Goal: Information Seeking & Learning: Learn about a topic

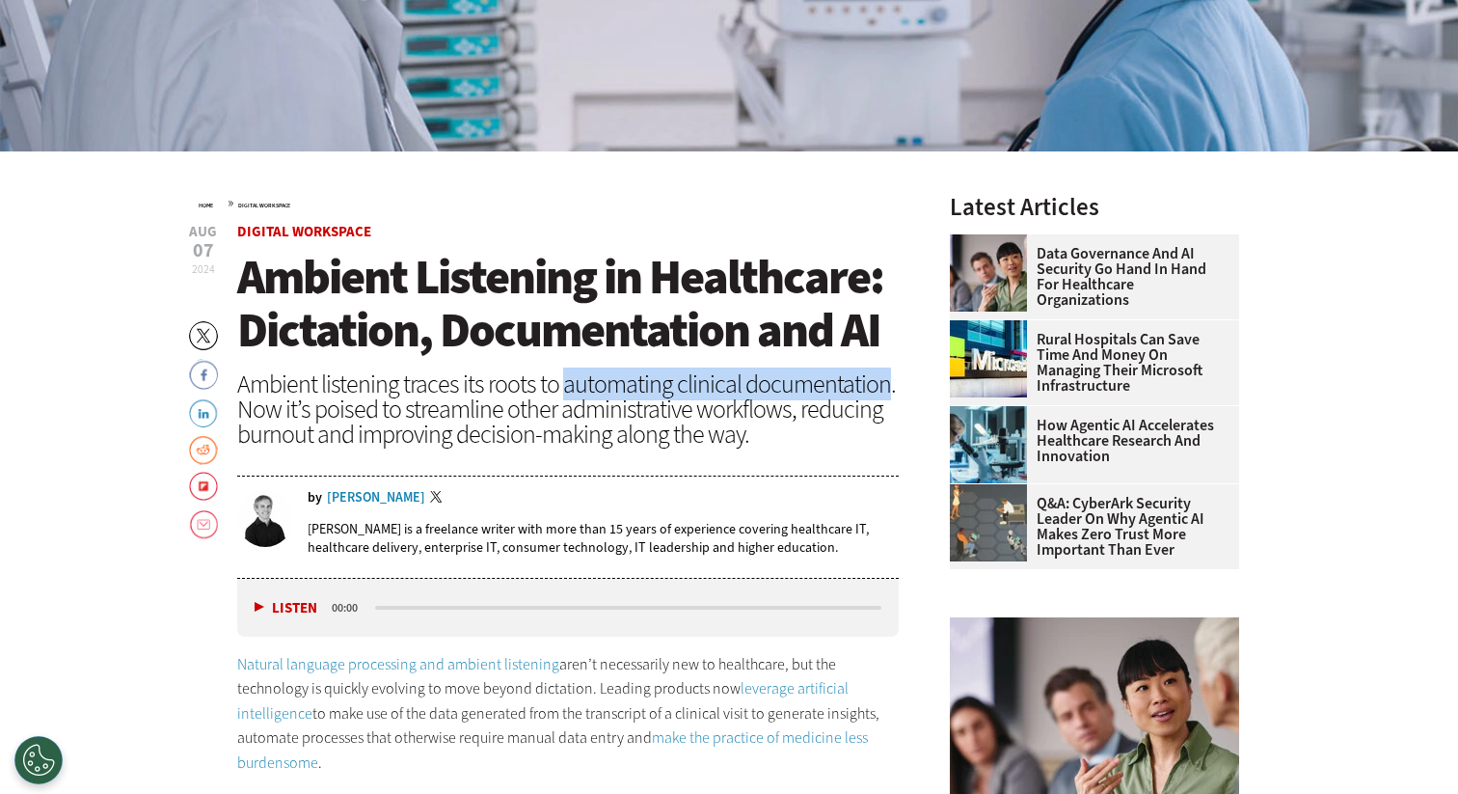
click at [296, 447] on div "Ambient listening traces its roots to automating clinical documentation. Now it…" at bounding box center [568, 408] width 662 height 75
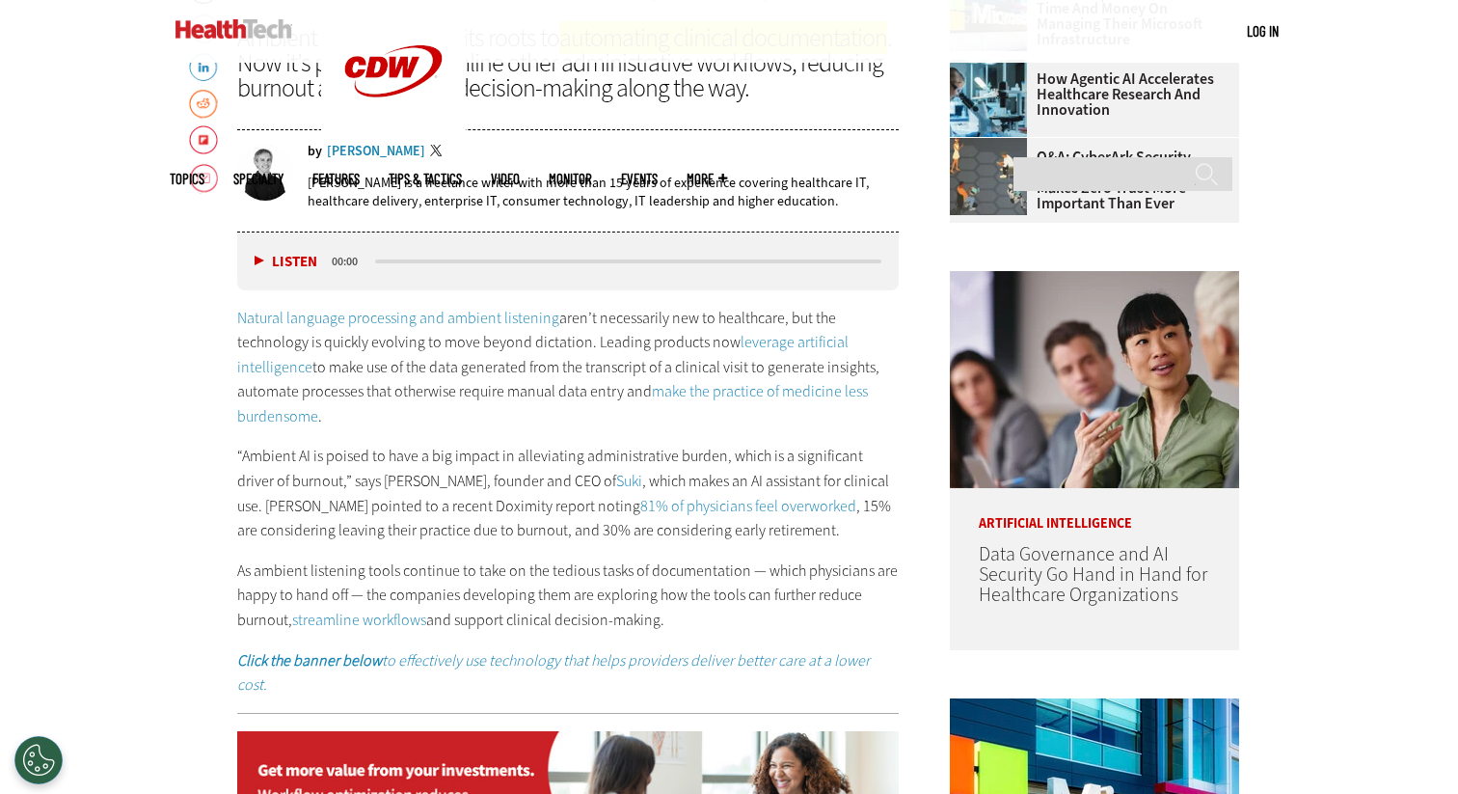
scroll to position [891, 0]
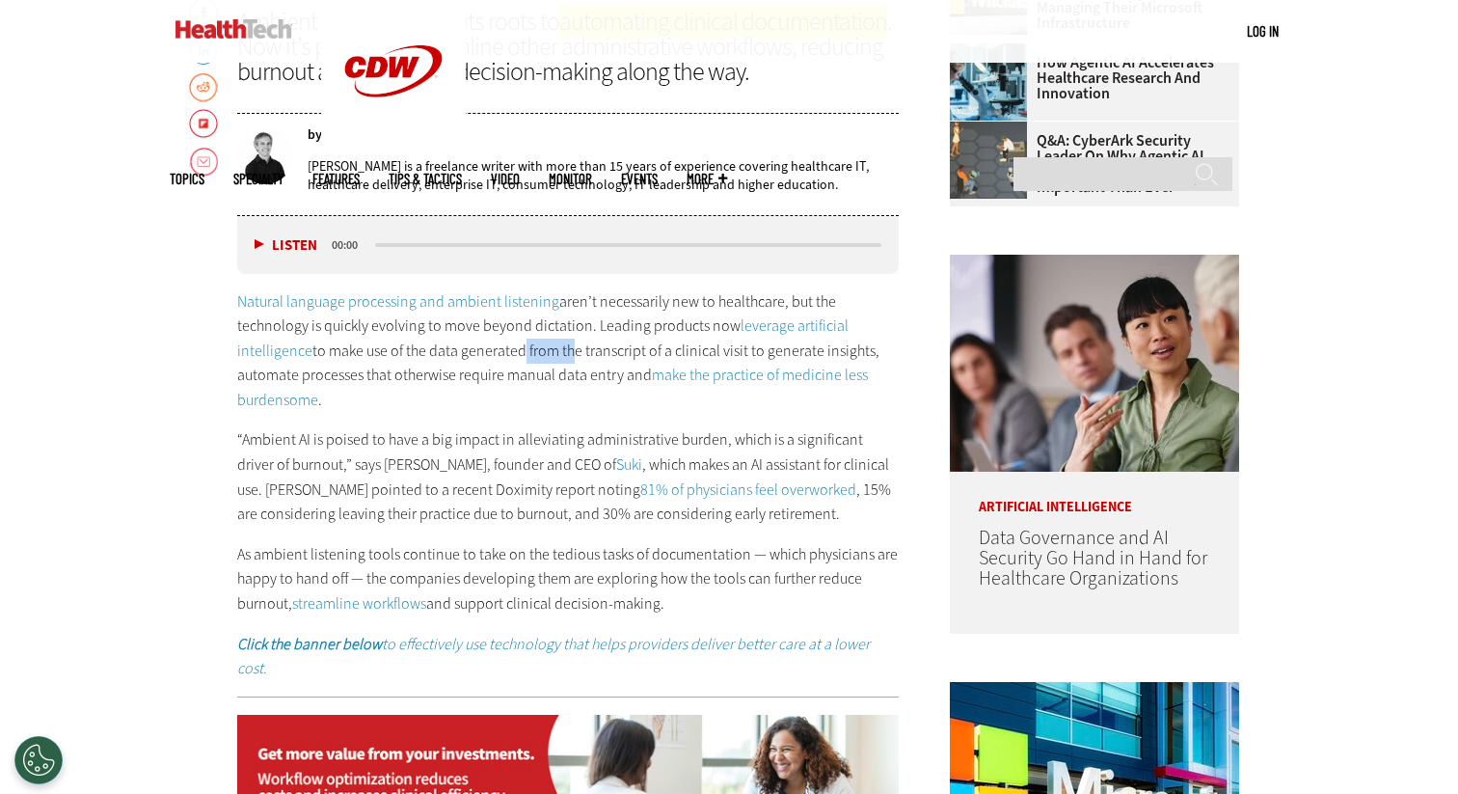
drag, startPoint x: 284, startPoint y: 429, endPoint x: 349, endPoint y: 437, distance: 66.0
click at [349, 413] on p "Natural language processing and ambient listening aren’t necessarily new to hea…" at bounding box center [568, 350] width 662 height 123
click at [424, 413] on p "Natural language processing and ambient listening aren’t necessarily new to hea…" at bounding box center [568, 350] width 662 height 123
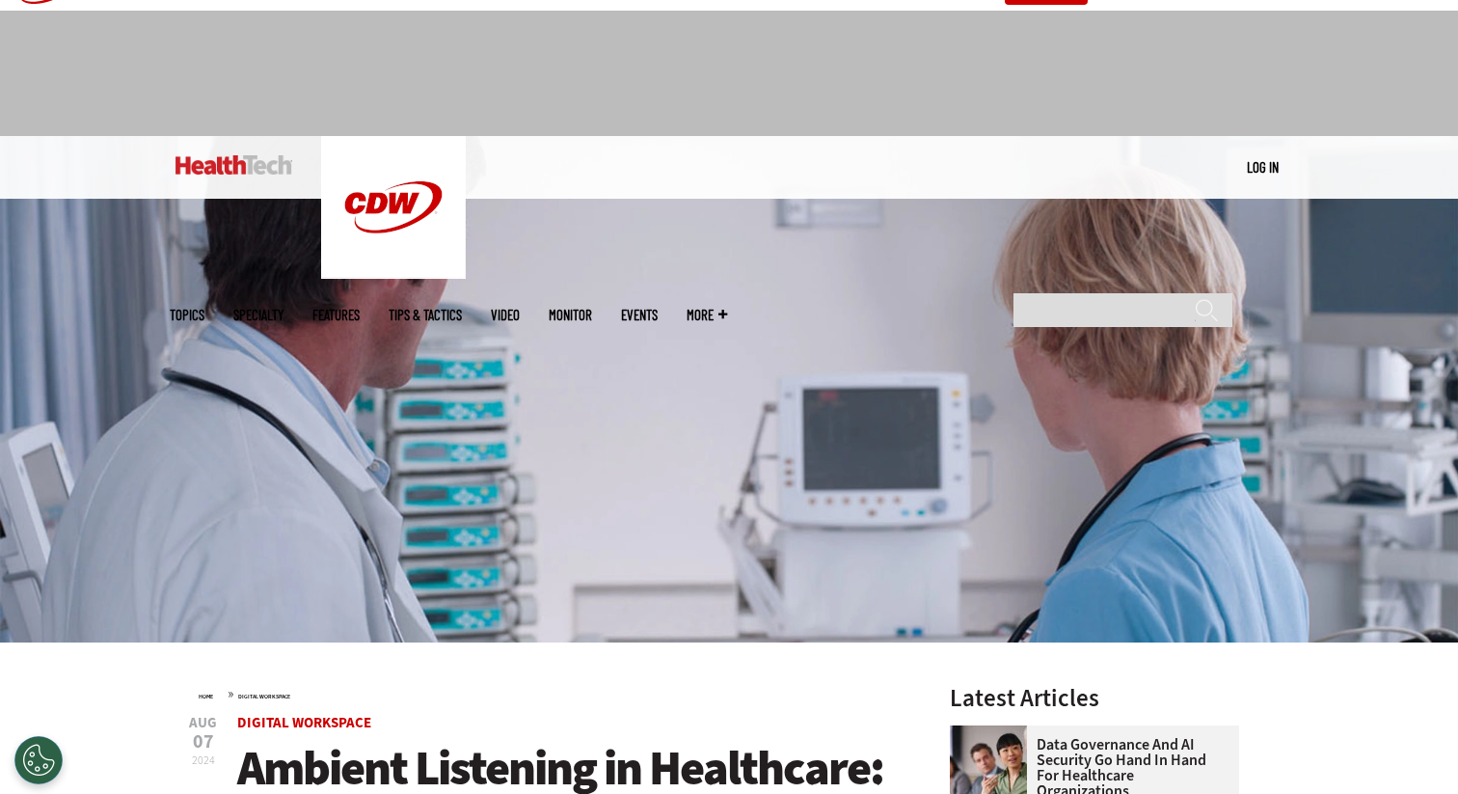
scroll to position [0, 0]
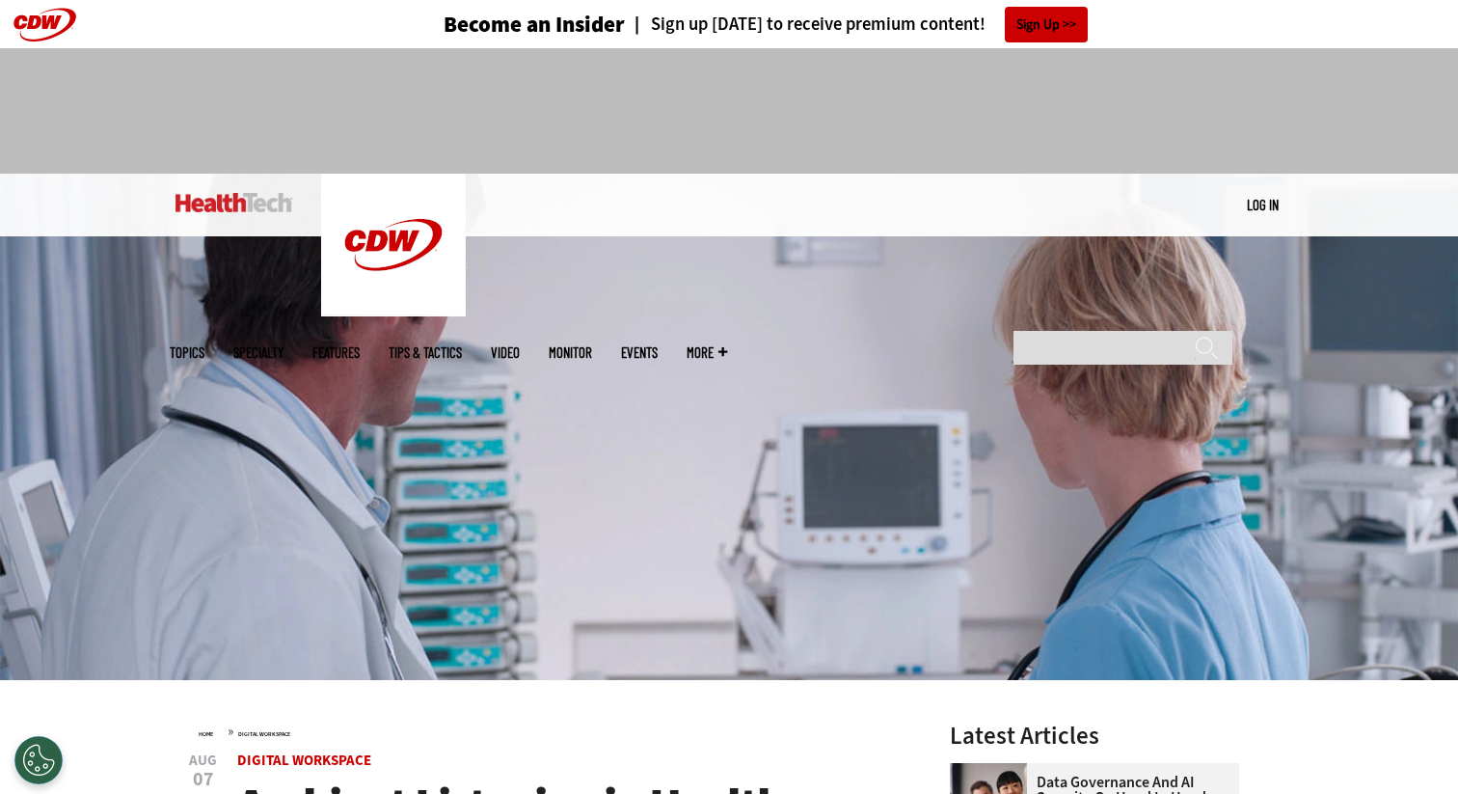
click at [983, 225] on div "MENU Log in Mobile menu Topics Artificial Intelligence Cloud Data Analytics Dat…" at bounding box center [729, 205] width 1119 height 63
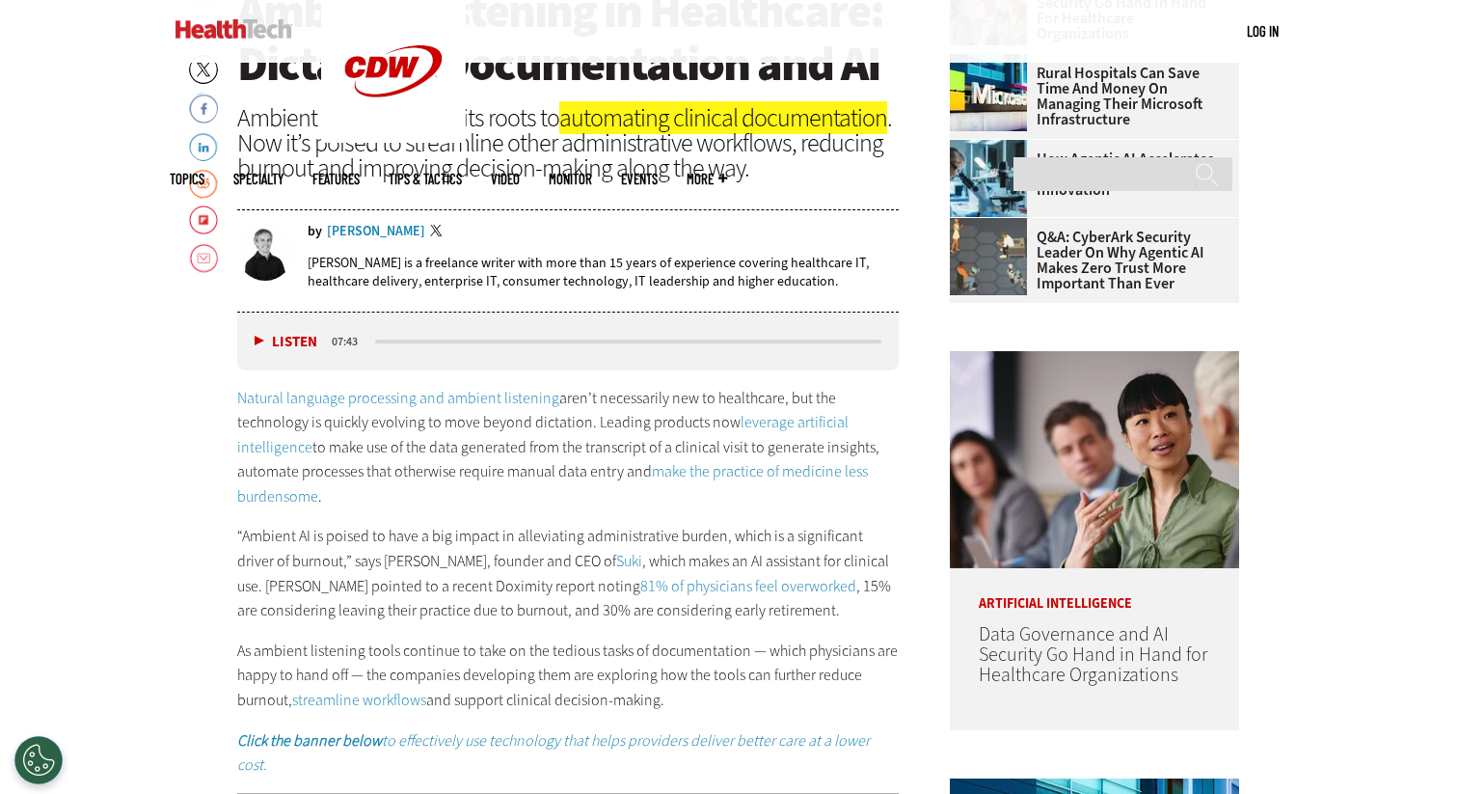
scroll to position [863, 0]
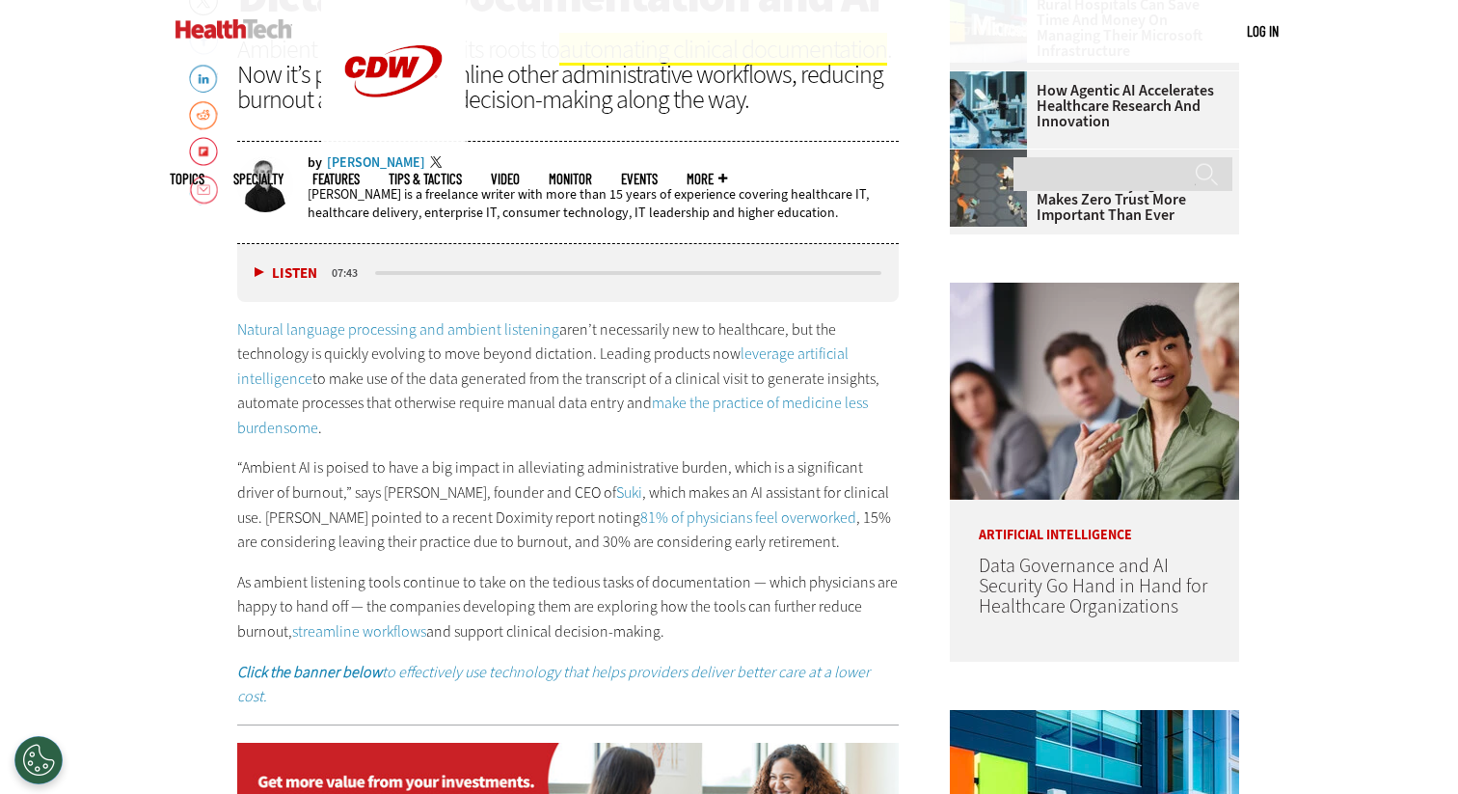
click at [412, 428] on p "Natural language processing and ambient listening aren’t necessarily new to hea…" at bounding box center [568, 378] width 662 height 123
click at [412, 429] on p "Natural language processing and ambient listening aren’t necessarily new to hea…" at bounding box center [568, 378] width 662 height 123
click at [528, 441] on p "Natural language processing and ambient listening aren’t necessarily new to hea…" at bounding box center [568, 378] width 662 height 123
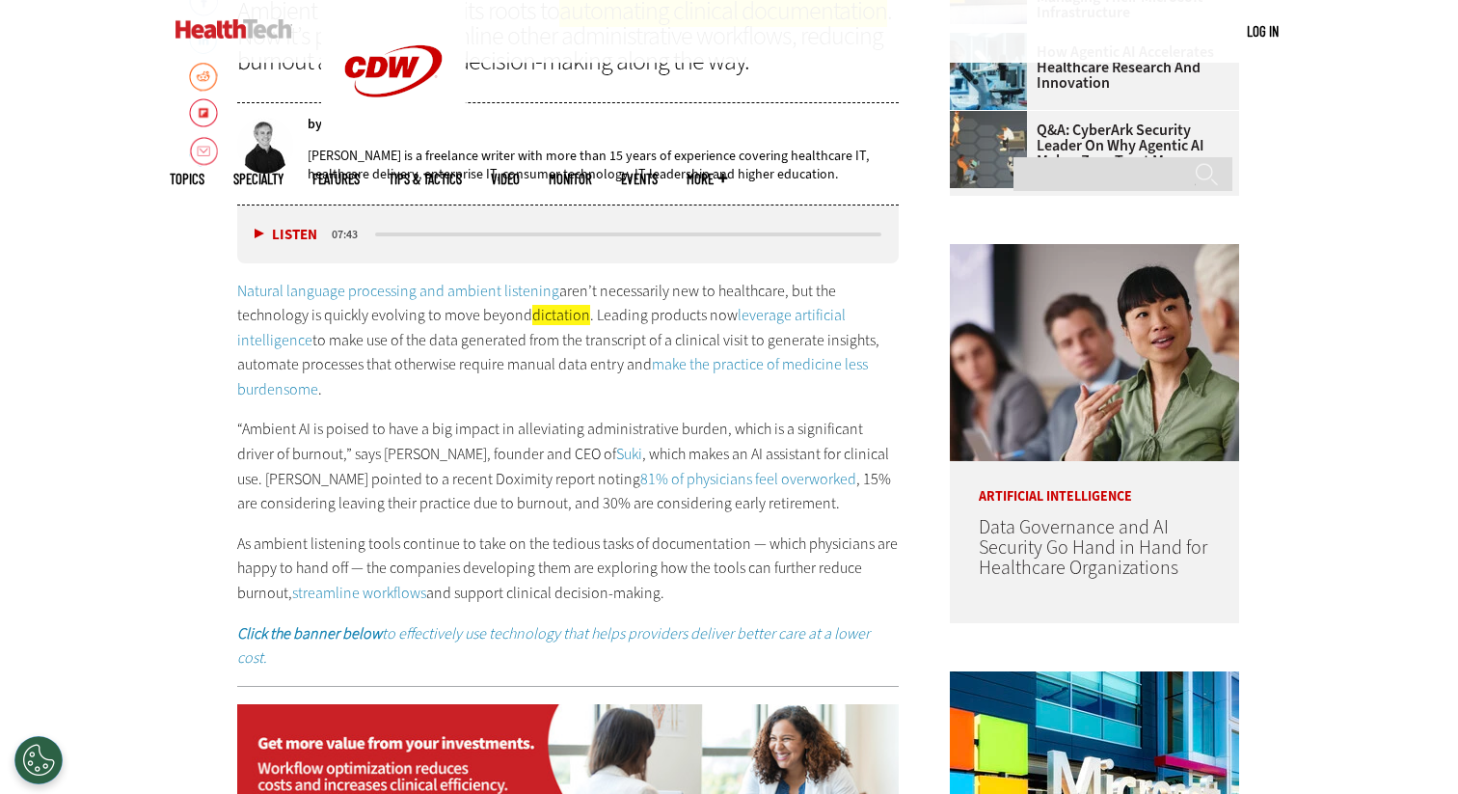
scroll to position [907, 0]
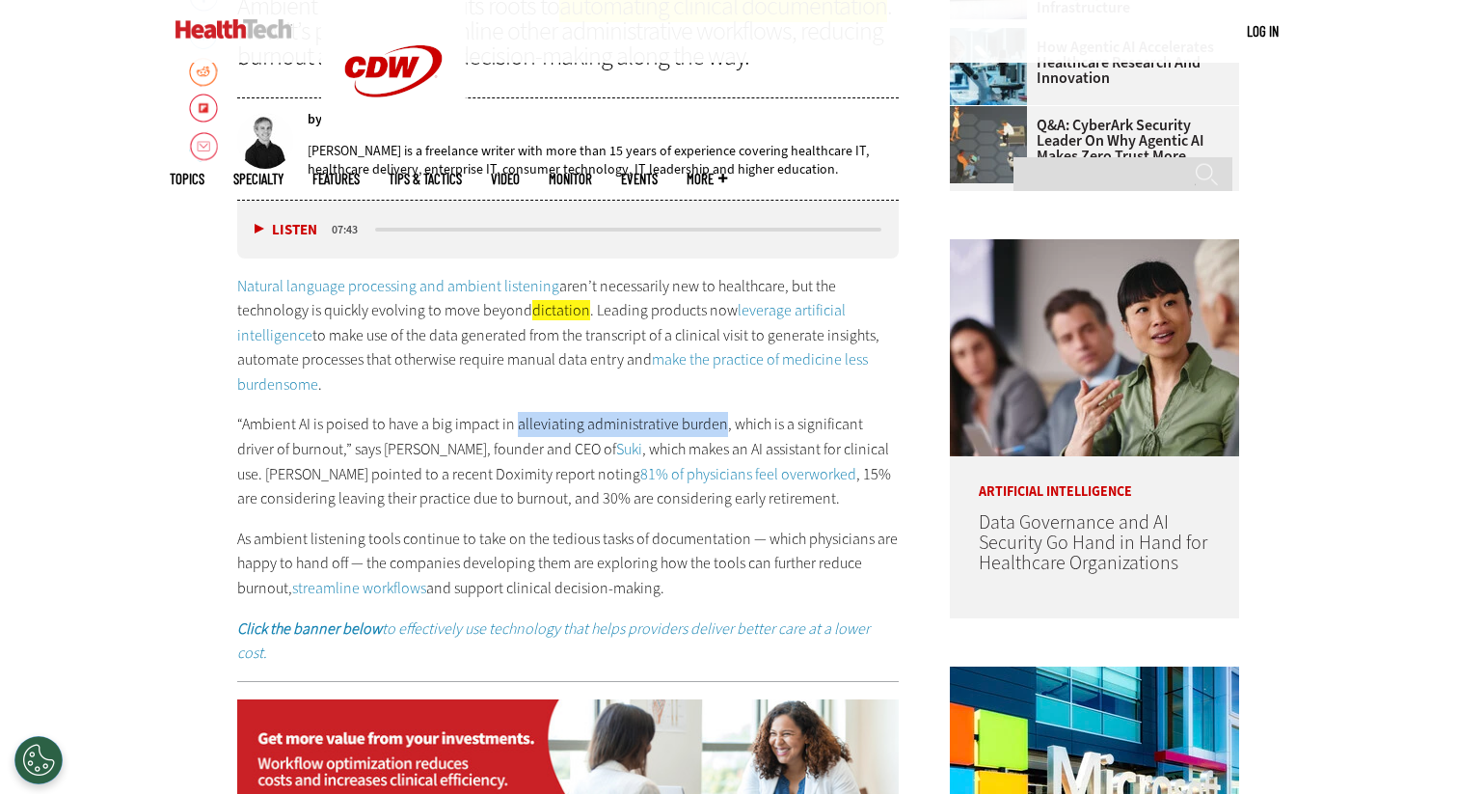
drag, startPoint x: 447, startPoint y: 498, endPoint x: 697, endPoint y: 510, distance: 251.1
click at [697, 510] on p "“Ambient AI is poised to have a big impact in alleviating administrative burden…" at bounding box center [568, 461] width 662 height 98
click at [676, 504] on p "“Ambient AI is poised to have a big impact in alleviating administrative burden…" at bounding box center [568, 461] width 662 height 98
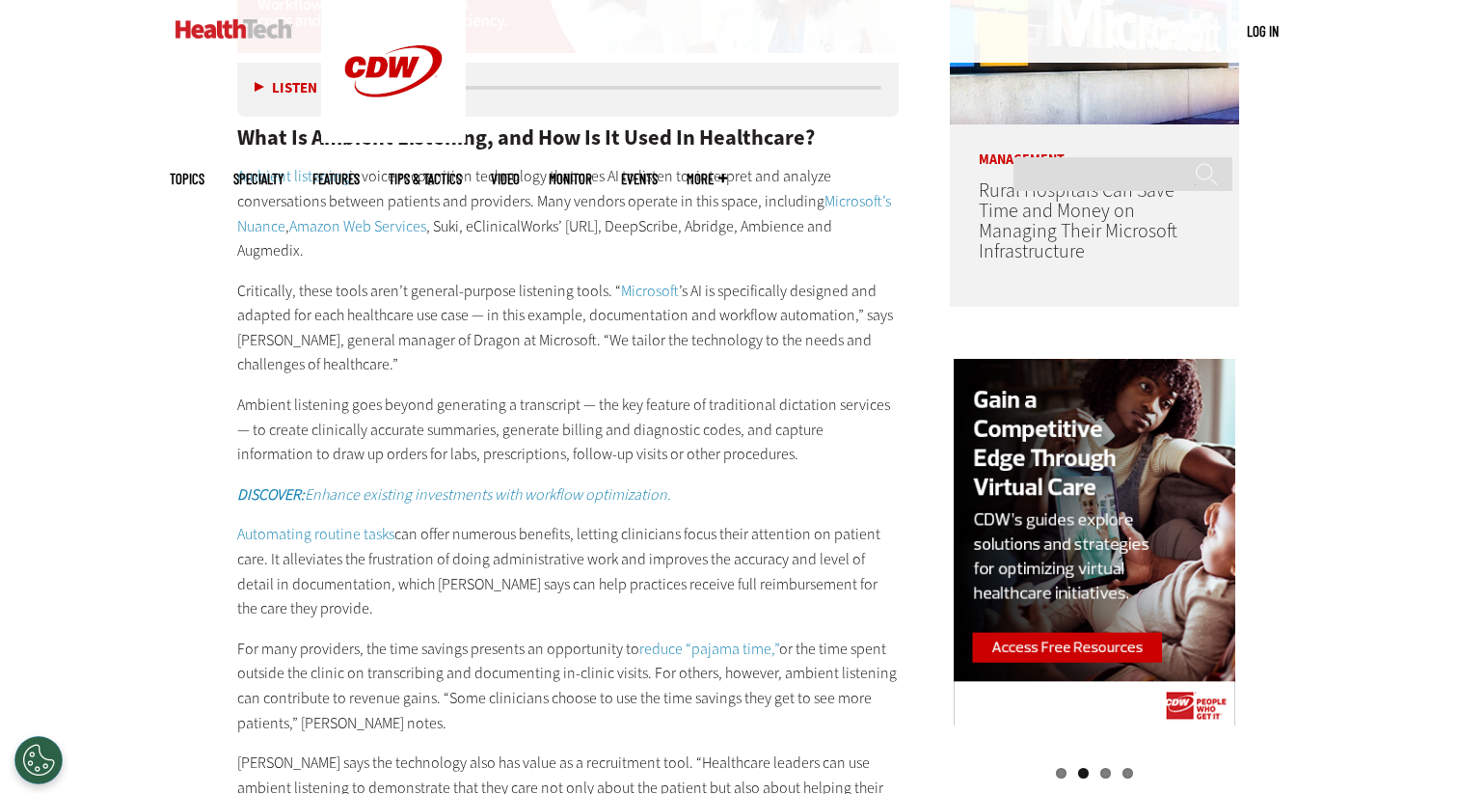
scroll to position [1671, 0]
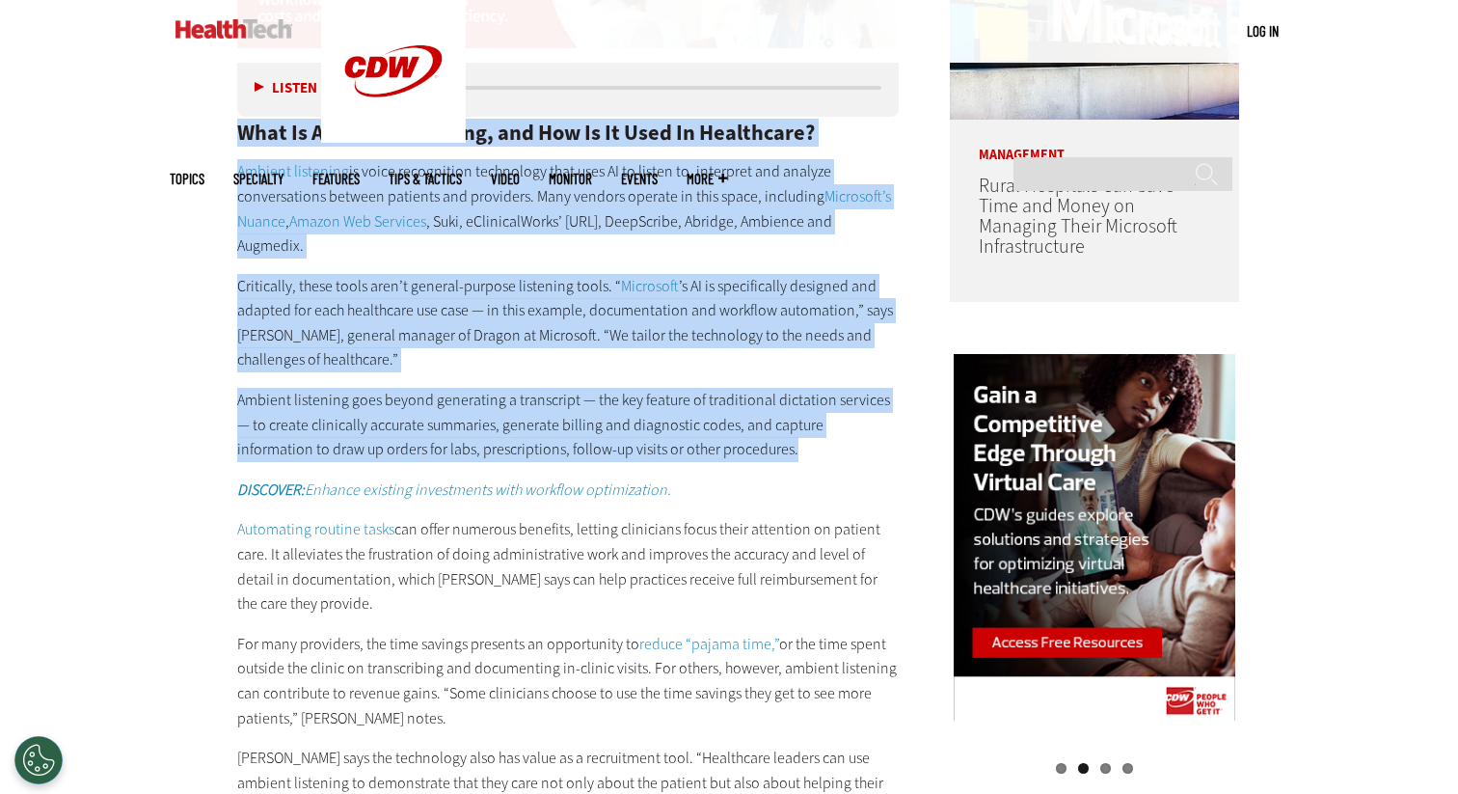
drag, startPoint x: 98, startPoint y: 257, endPoint x: 700, endPoint y: 609, distance: 697.3
click at [700, 609] on div "What Is Ambient Listening, and How Is It Used In Healthcare? Ambient listening …" at bounding box center [568, 451] width 662 height 738
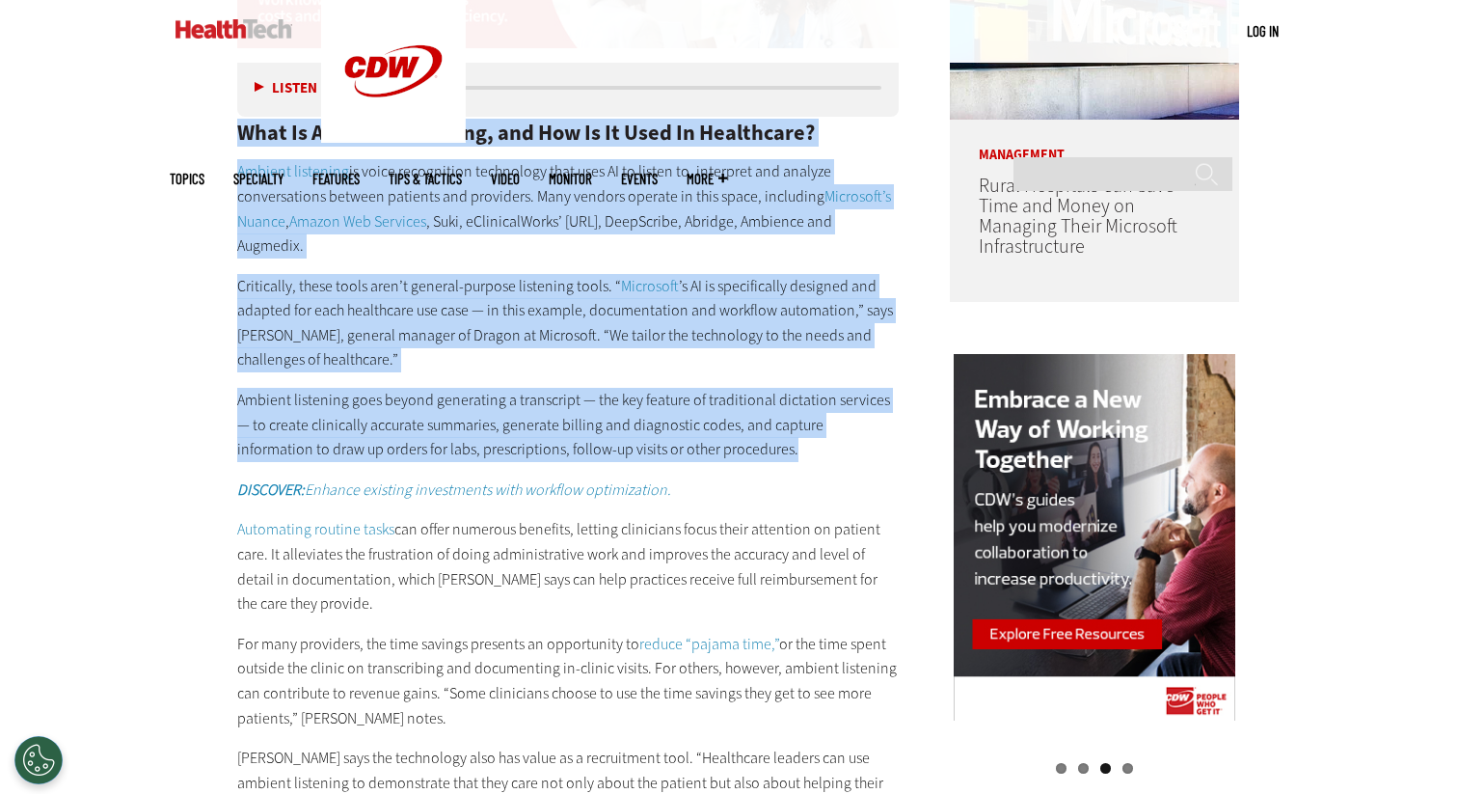
click at [707, 462] on p "Ambient listening goes beyond generating a transcript — the key feature of trad…" at bounding box center [568, 425] width 662 height 74
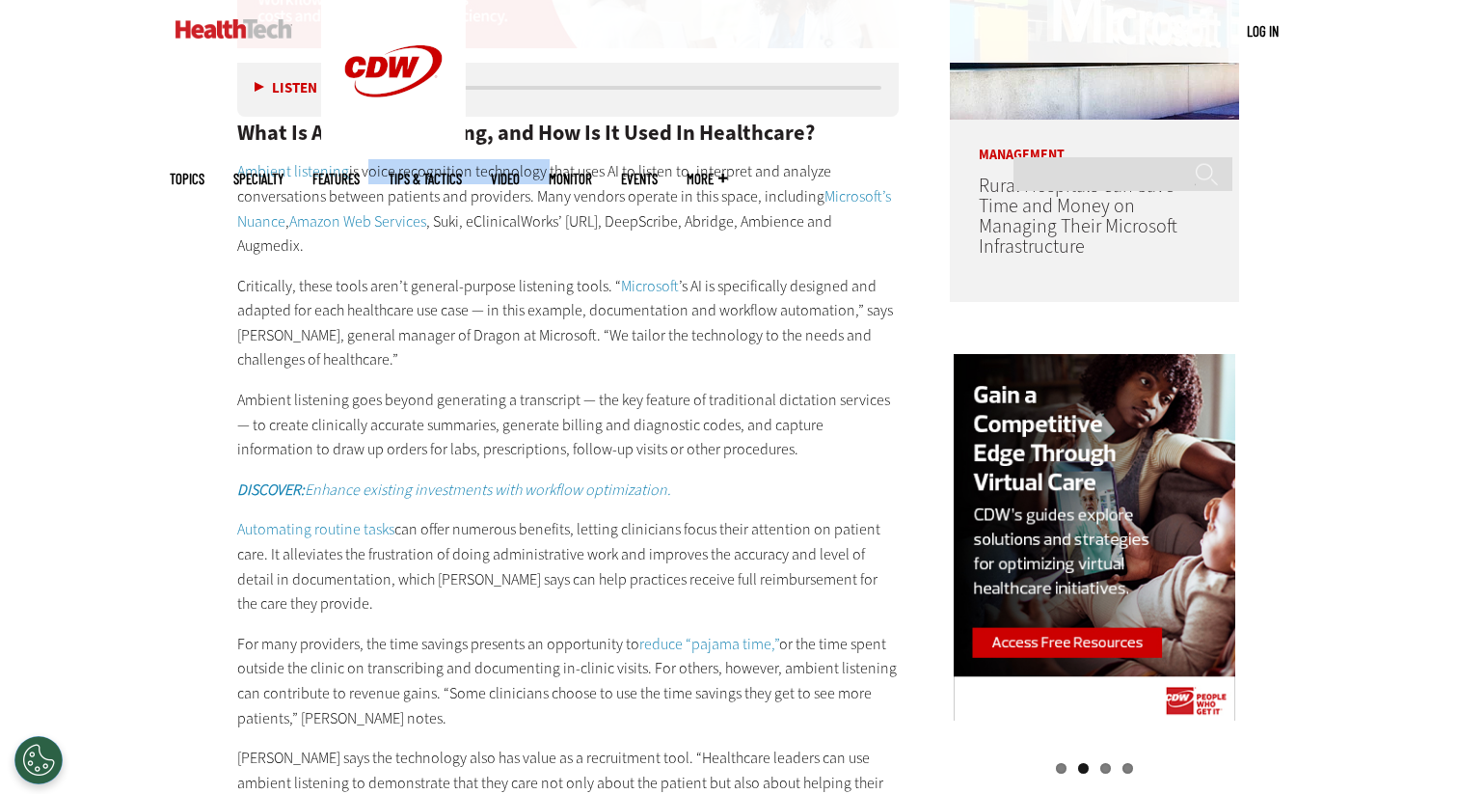
drag, startPoint x: 254, startPoint y: 307, endPoint x: 479, endPoint y: 305, distance: 225.7
click at [479, 258] on p "Ambient listening is voice recognition technology that uses AI to listen to, in…" at bounding box center [568, 208] width 662 height 98
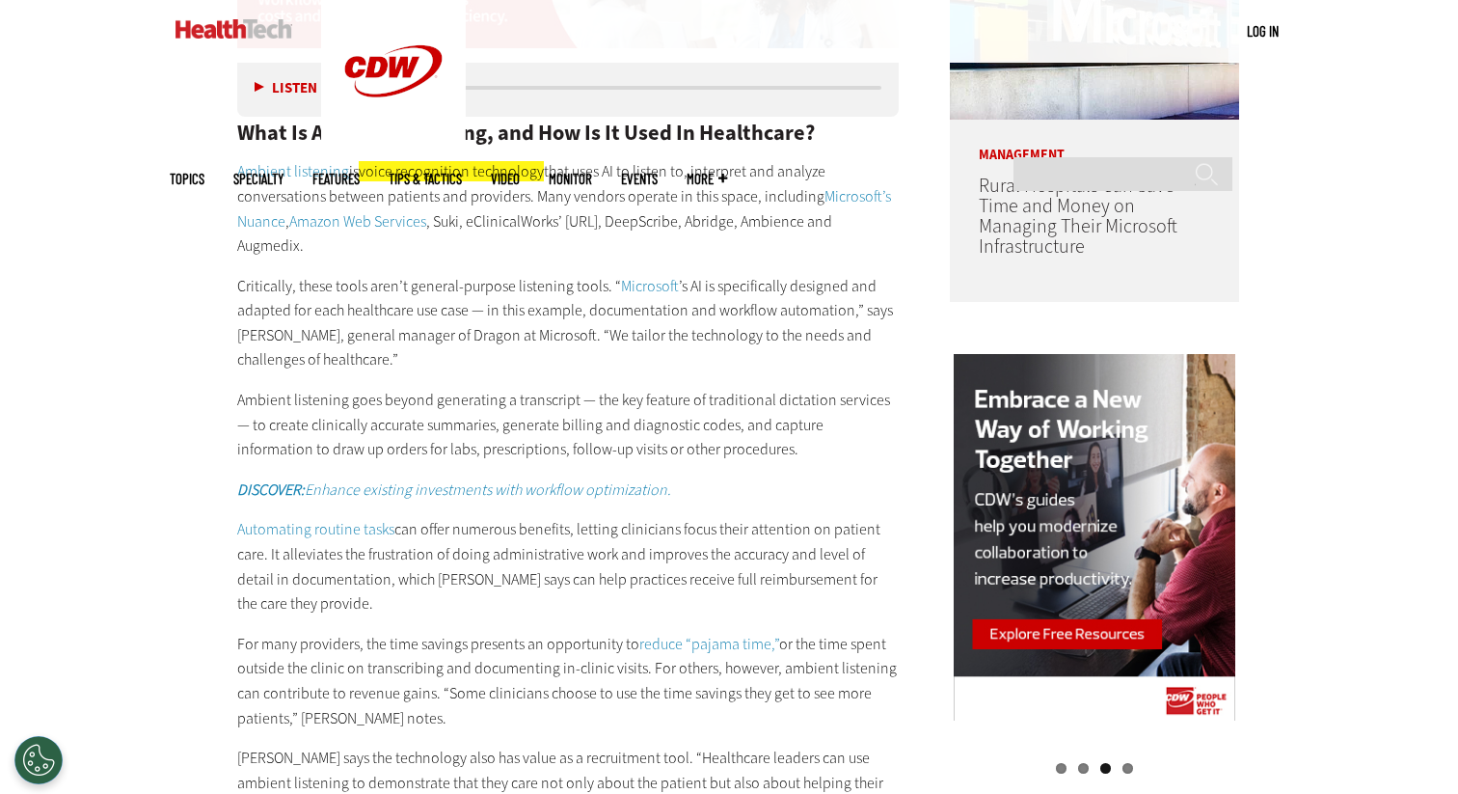
click at [541, 258] on p "Ambient listening is voice recognition technology that uses AI to listen to, in…" at bounding box center [568, 208] width 662 height 98
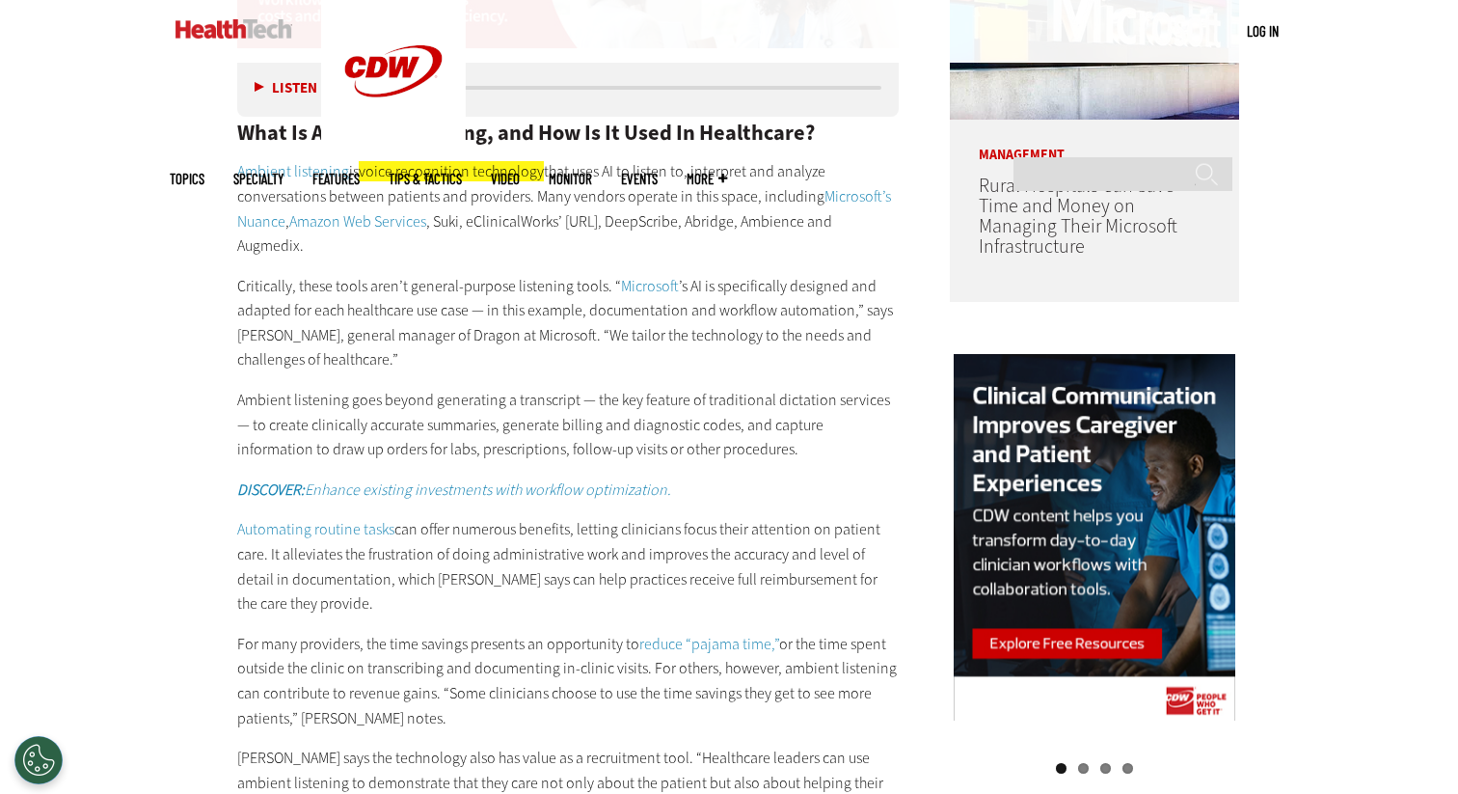
click at [521, 258] on p "Ambient listening is voice recognition technology that uses AI to listen to, in…" at bounding box center [568, 208] width 662 height 98
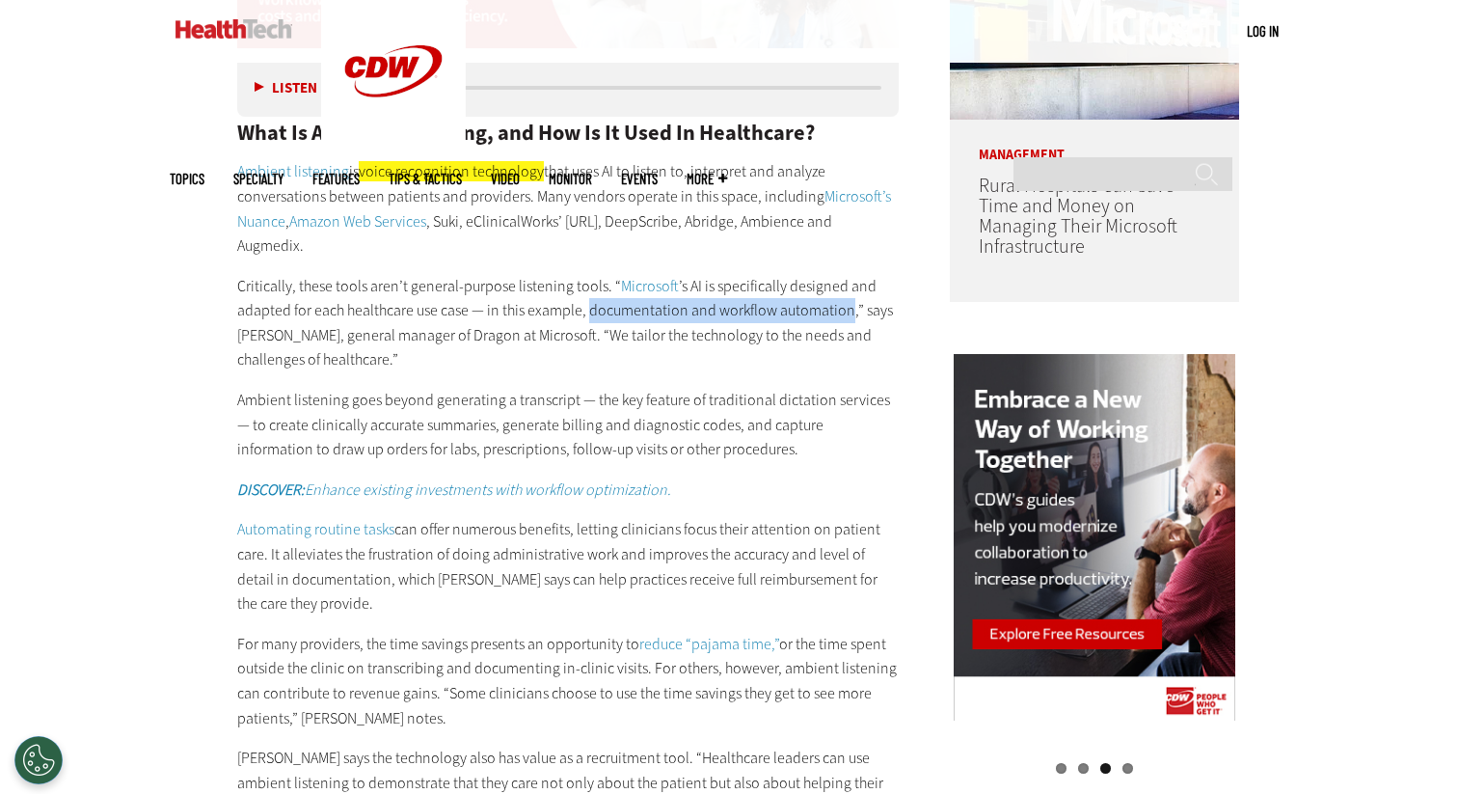
drag, startPoint x: 533, startPoint y: 445, endPoint x: 860, endPoint y: 459, distance: 327.3
click at [860, 372] on p "Critically, these tools aren’t general-purpose listening tools. “ Microsoft ’s …" at bounding box center [568, 323] width 662 height 98
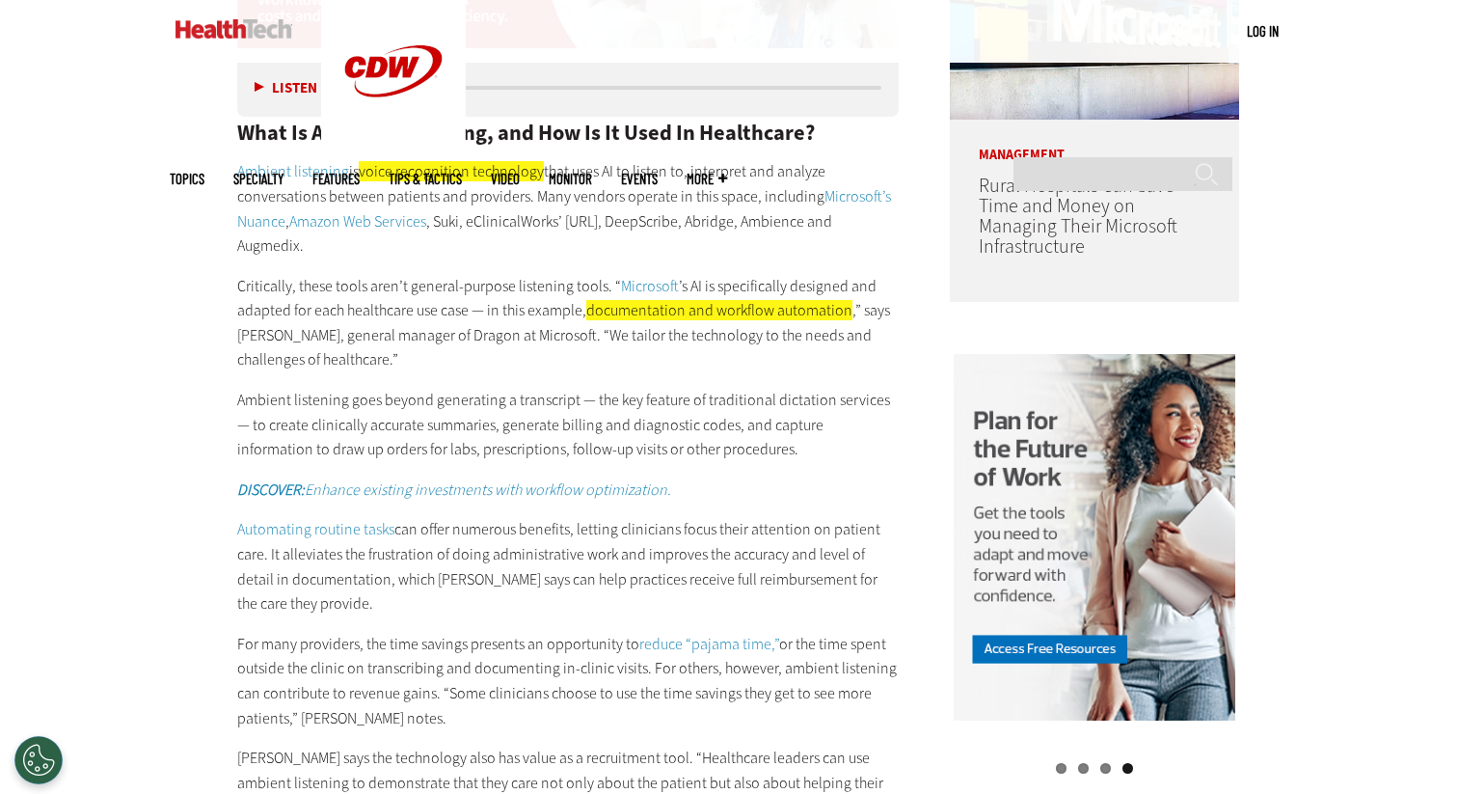
click at [552, 372] on p "Critically, these tools aren’t general-purpose listening tools. “ Microsoft ’s …" at bounding box center [568, 323] width 662 height 98
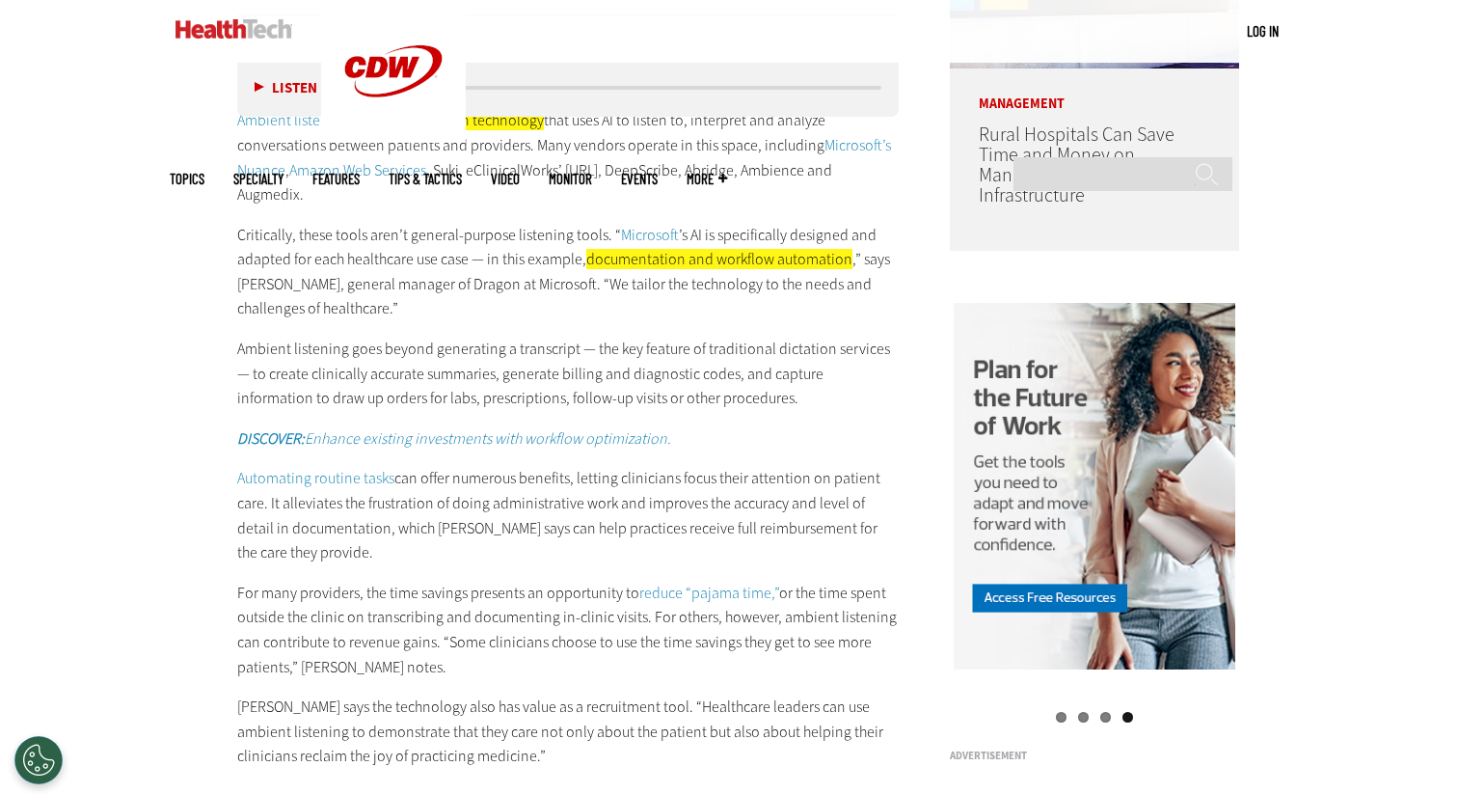
scroll to position [1740, 0]
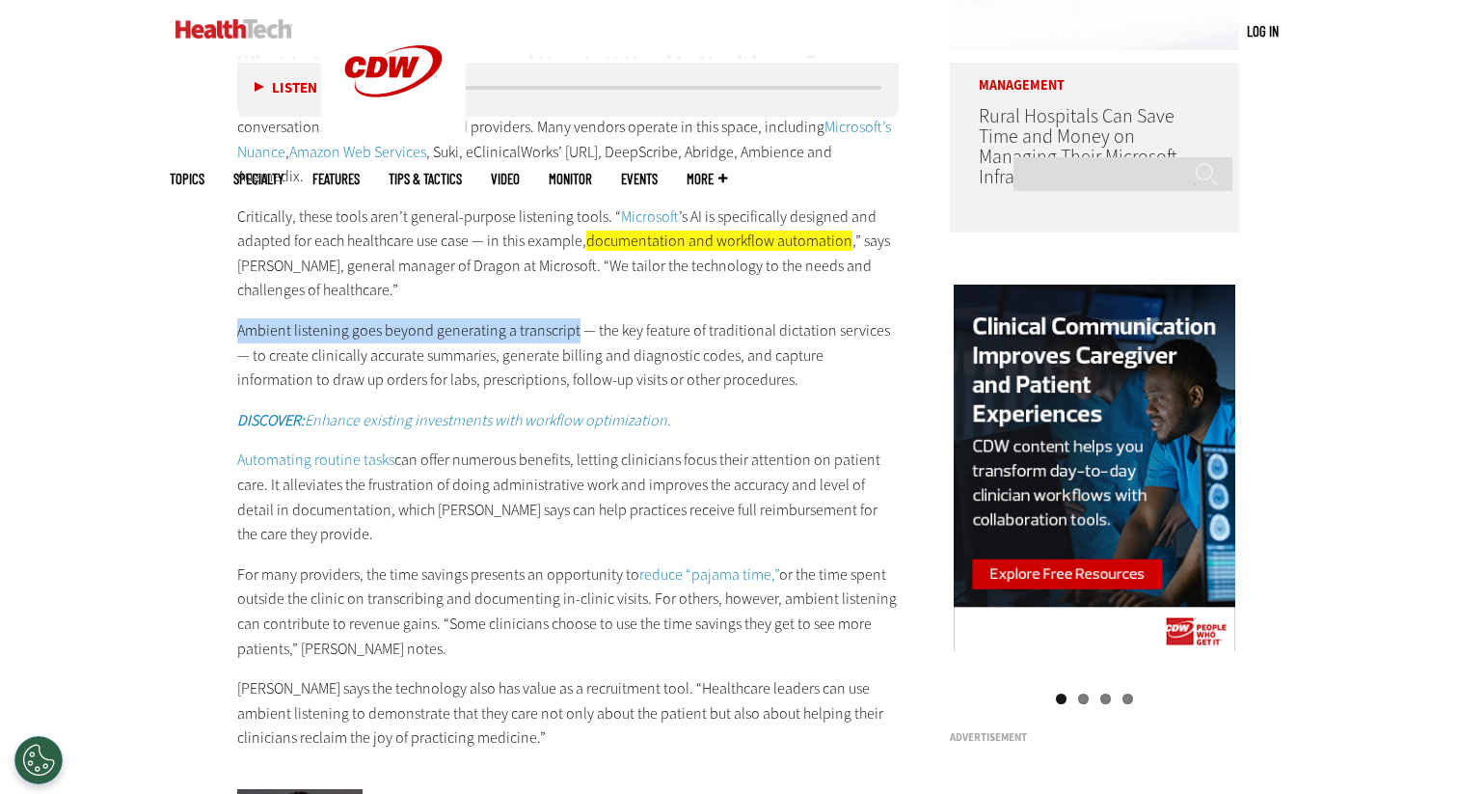
drag, startPoint x: 95, startPoint y: 486, endPoint x: 517, endPoint y: 496, distance: 421.6
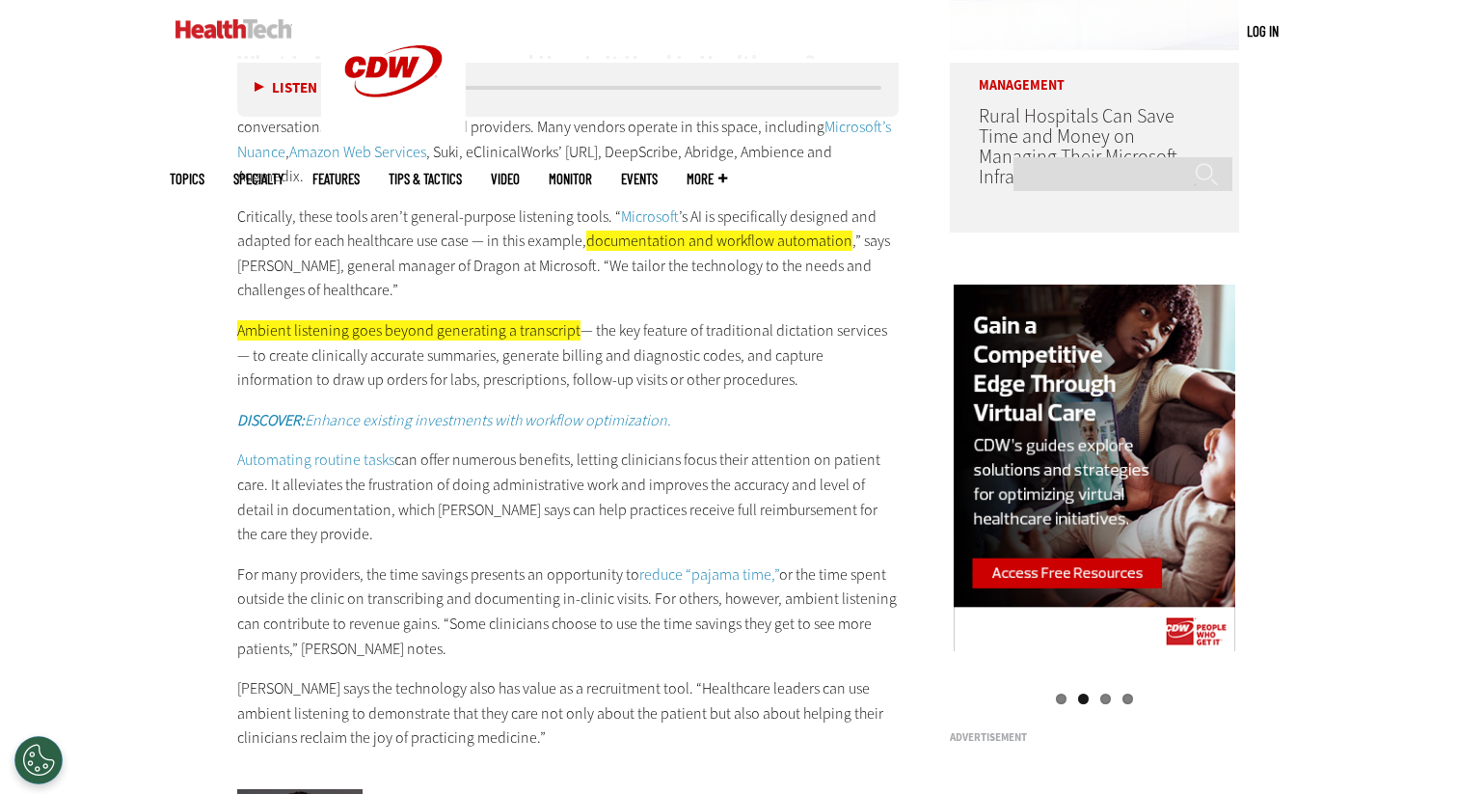
click at [724, 581] on div "What Is Ambient Listening, and How Is It Used In Healthcare? Ambient listening …" at bounding box center [568, 382] width 662 height 738
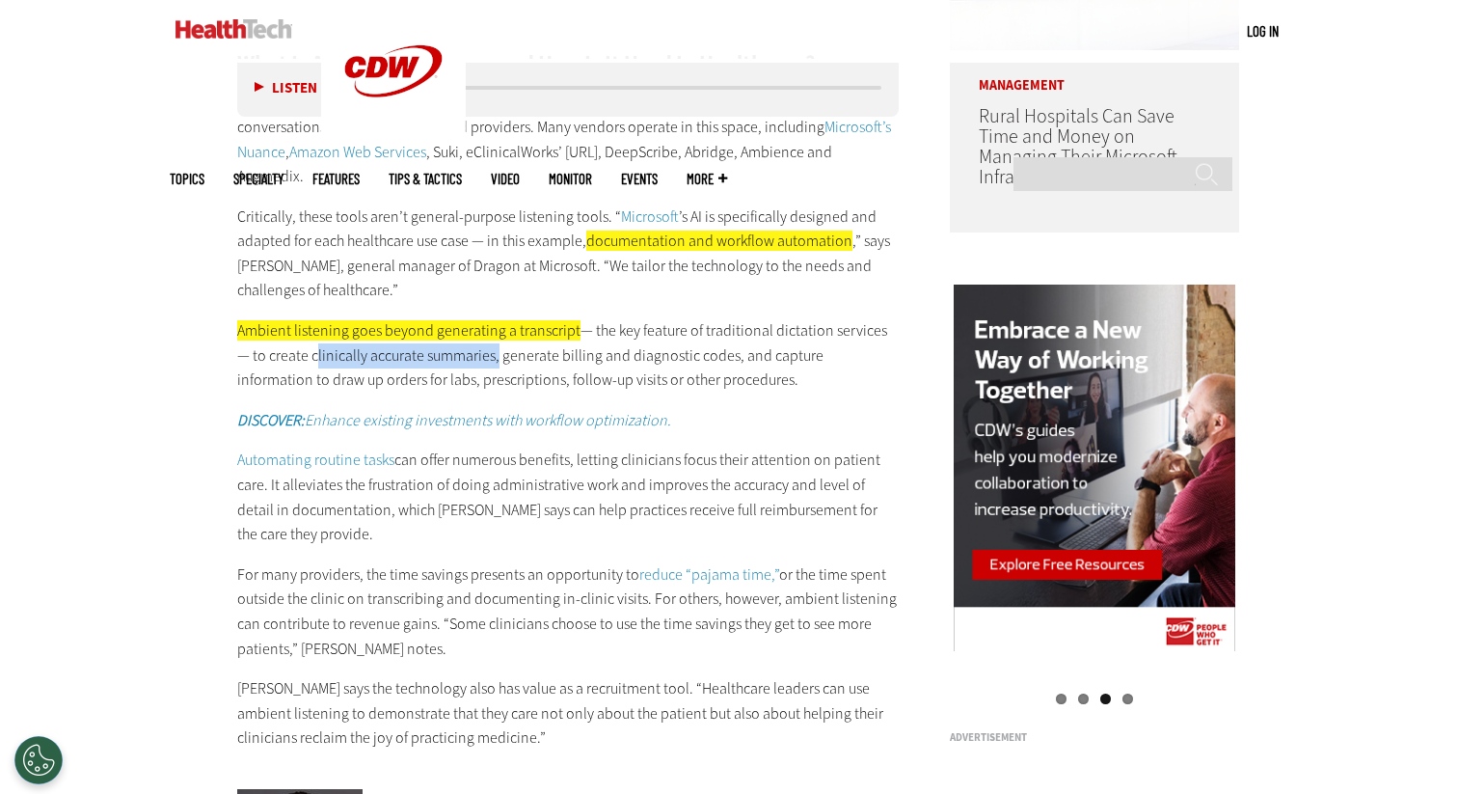
drag, startPoint x: 148, startPoint y: 522, endPoint x: 379, endPoint y: 521, distance: 231.5
click at [379, 393] on p "Ambient listening goes beyond generating a transcript — the key feature of trad…" at bounding box center [568, 355] width 662 height 74
click at [687, 575] on div "What Is Ambient Listening, and How Is It Used In Healthcare? Ambient listening …" at bounding box center [568, 382] width 662 height 738
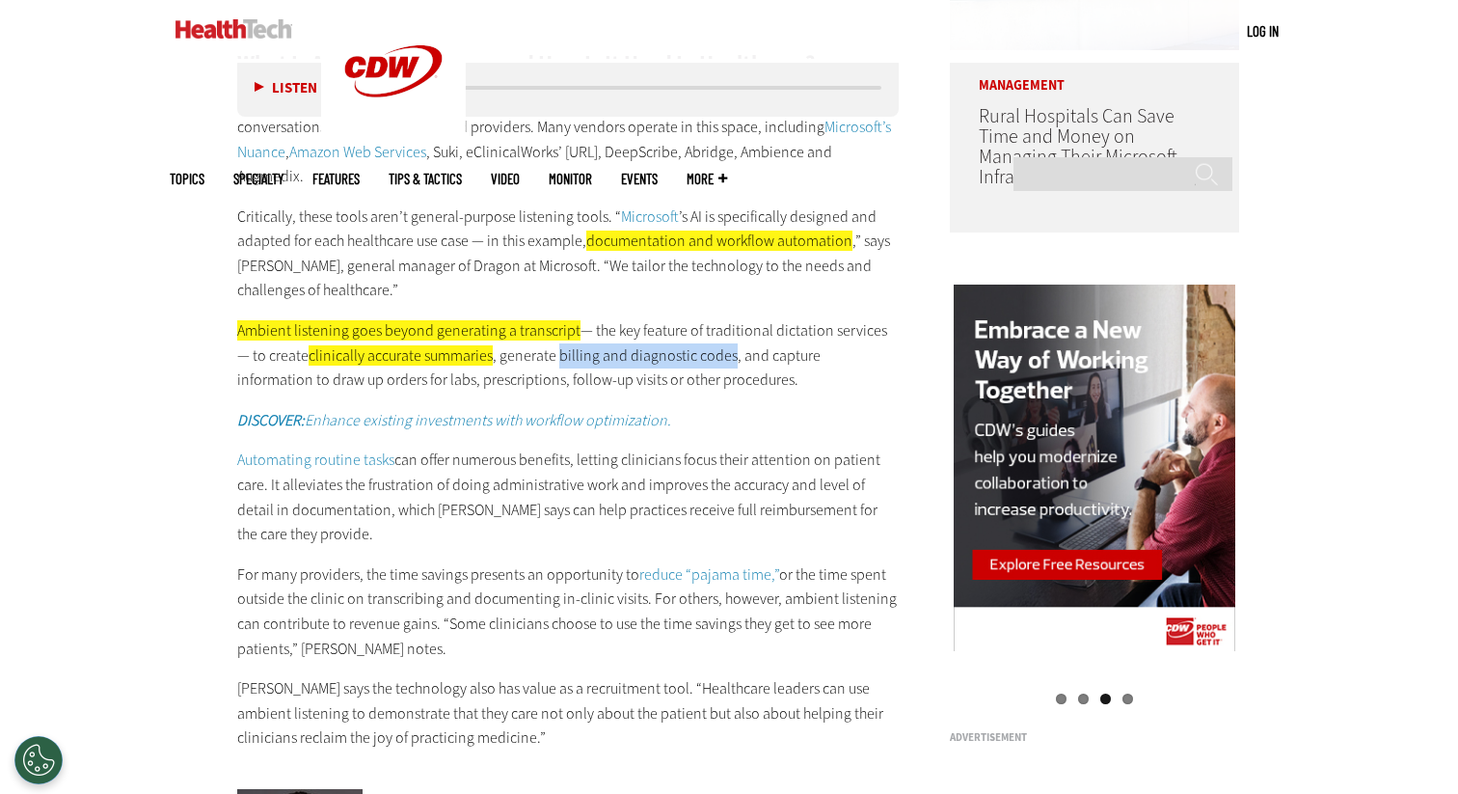
drag, startPoint x: 459, startPoint y: 521, endPoint x: 673, endPoint y: 530, distance: 214.3
click at [673, 393] on p "Ambient listening goes beyond generating a transcript — the key feature of trad…" at bounding box center [568, 355] width 662 height 74
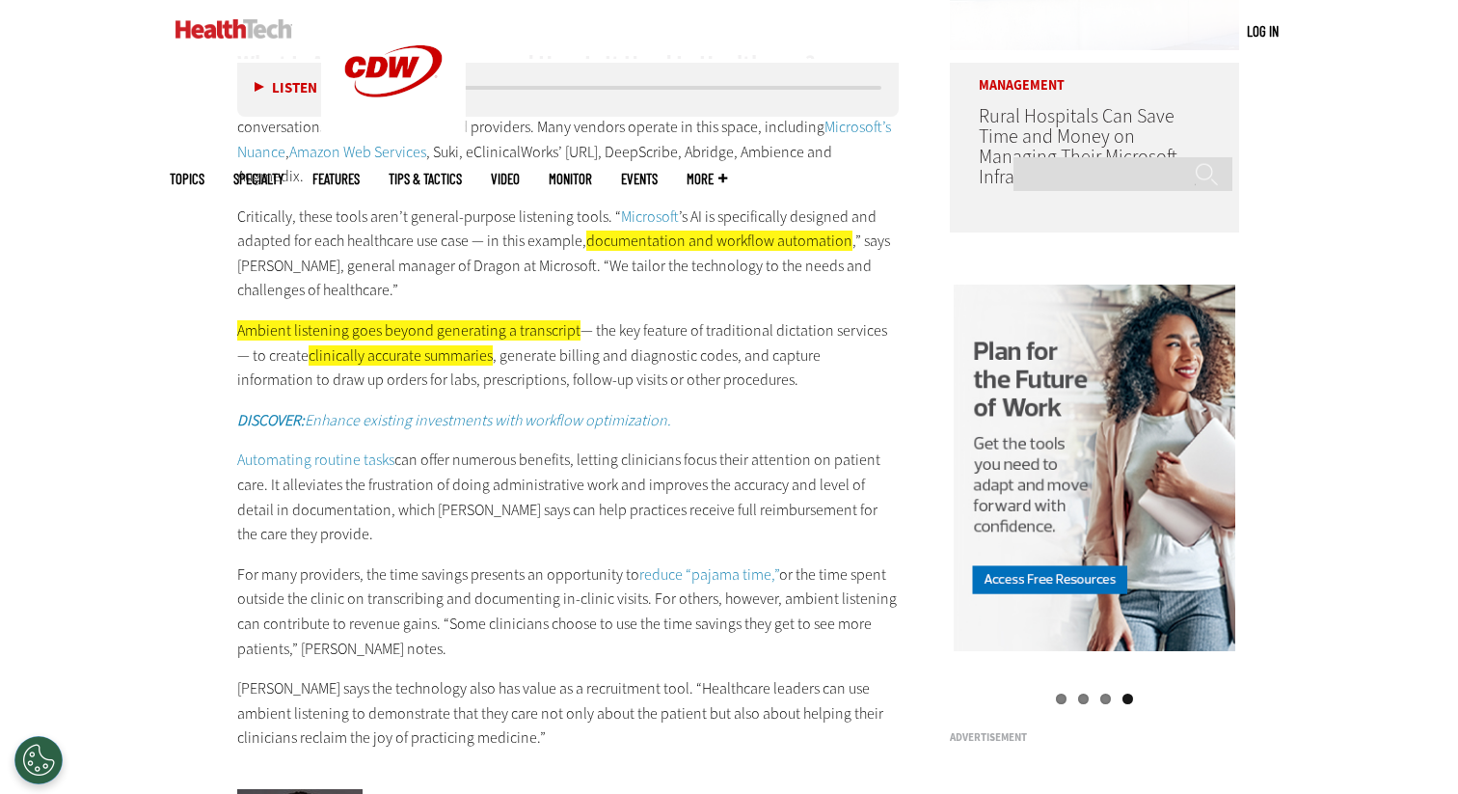
click at [490, 393] on p "Ambient listening goes beyond generating a transcript — the key feature of trad…" at bounding box center [568, 355] width 662 height 74
click at [803, 577] on div "What Is Ambient Listening, and How Is It Used In Healthcare? Ambient listening …" at bounding box center [568, 382] width 662 height 738
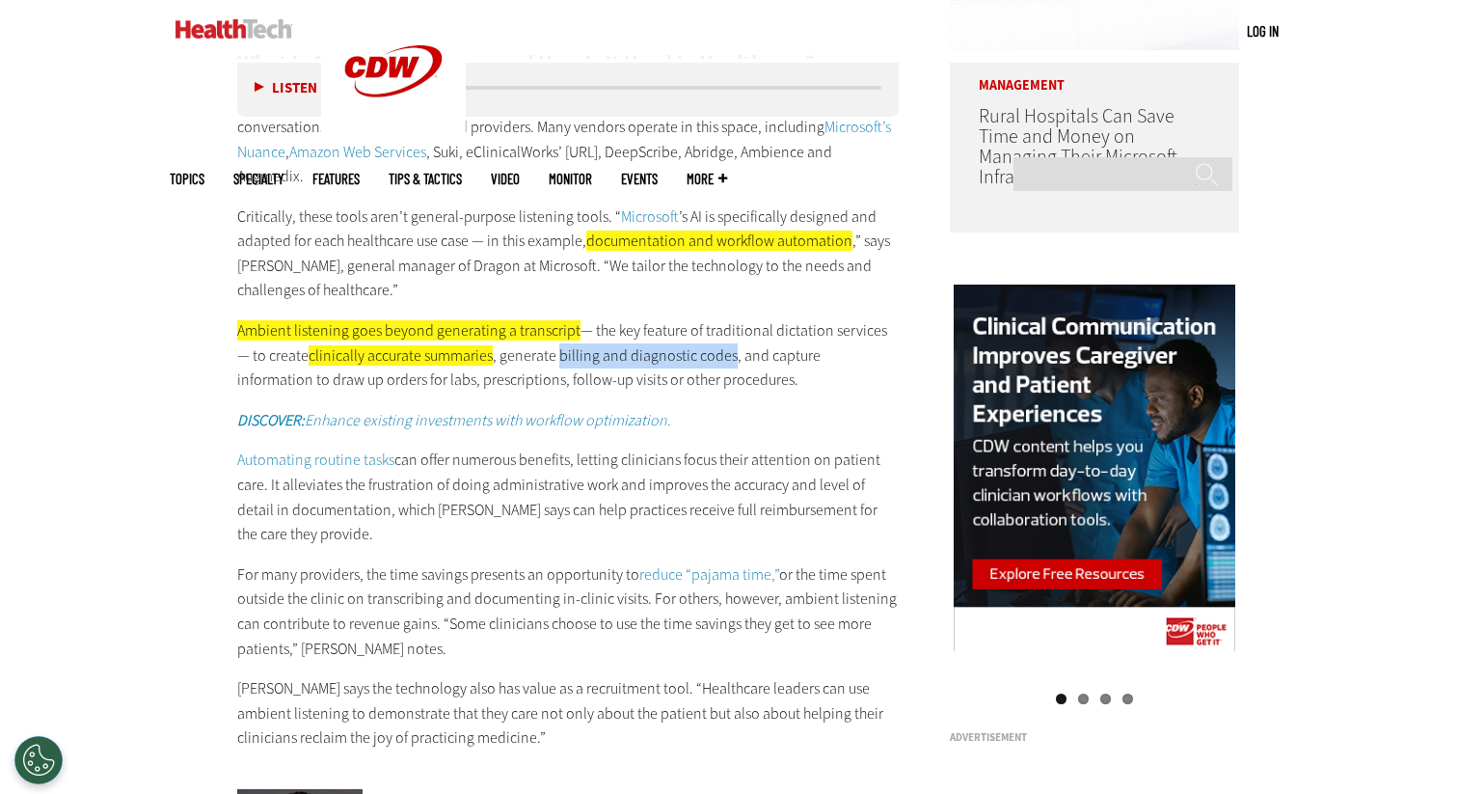
drag, startPoint x: 460, startPoint y: 522, endPoint x: 672, endPoint y: 525, distance: 212.2
click at [672, 393] on p "Ambient listening goes beyond generating a transcript — the key feature of trad…" at bounding box center [568, 355] width 662 height 74
click at [731, 393] on p "Ambient listening goes beyond generating a transcript — the key feature of trad…" at bounding box center [568, 355] width 662 height 74
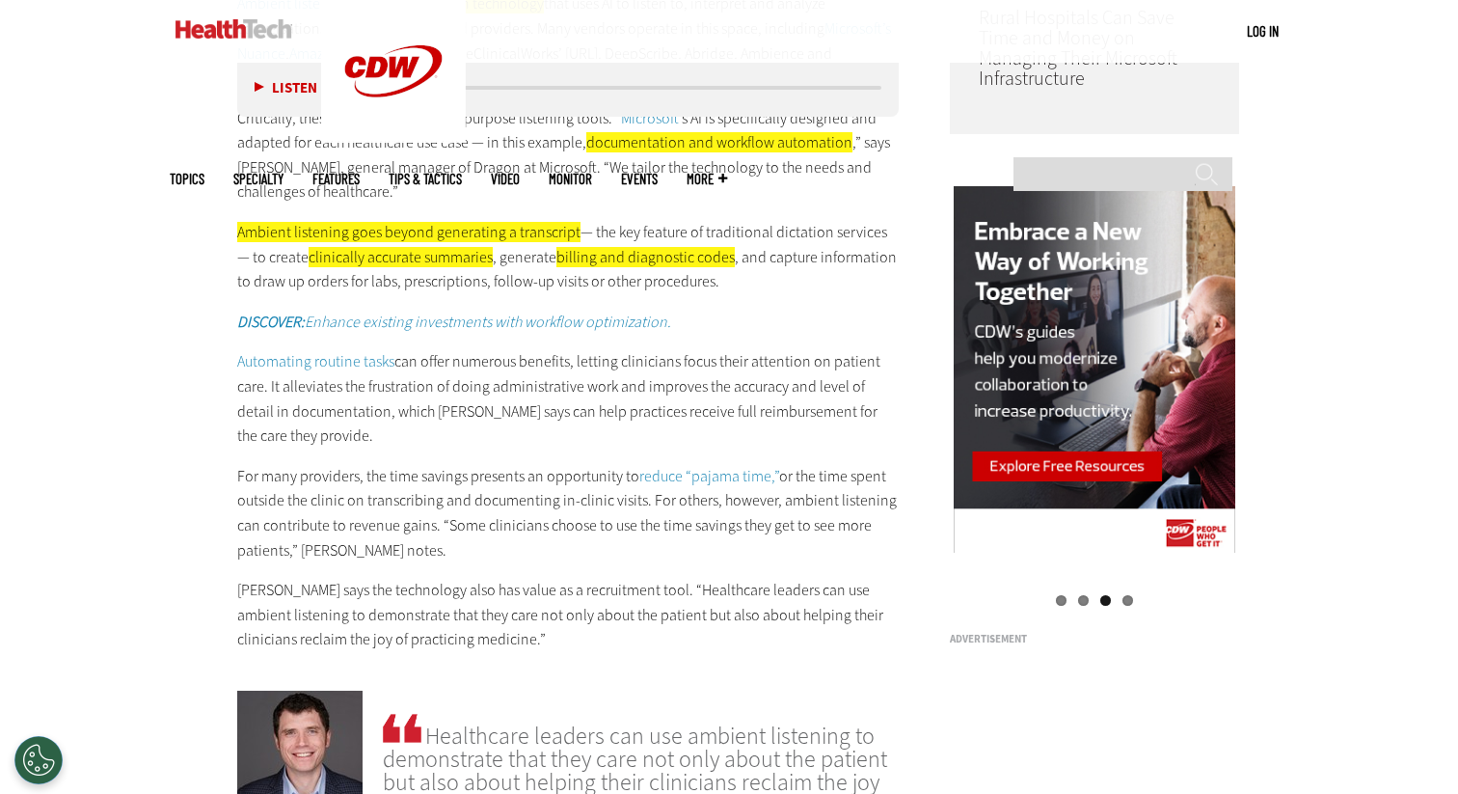
scroll to position [1882, 0]
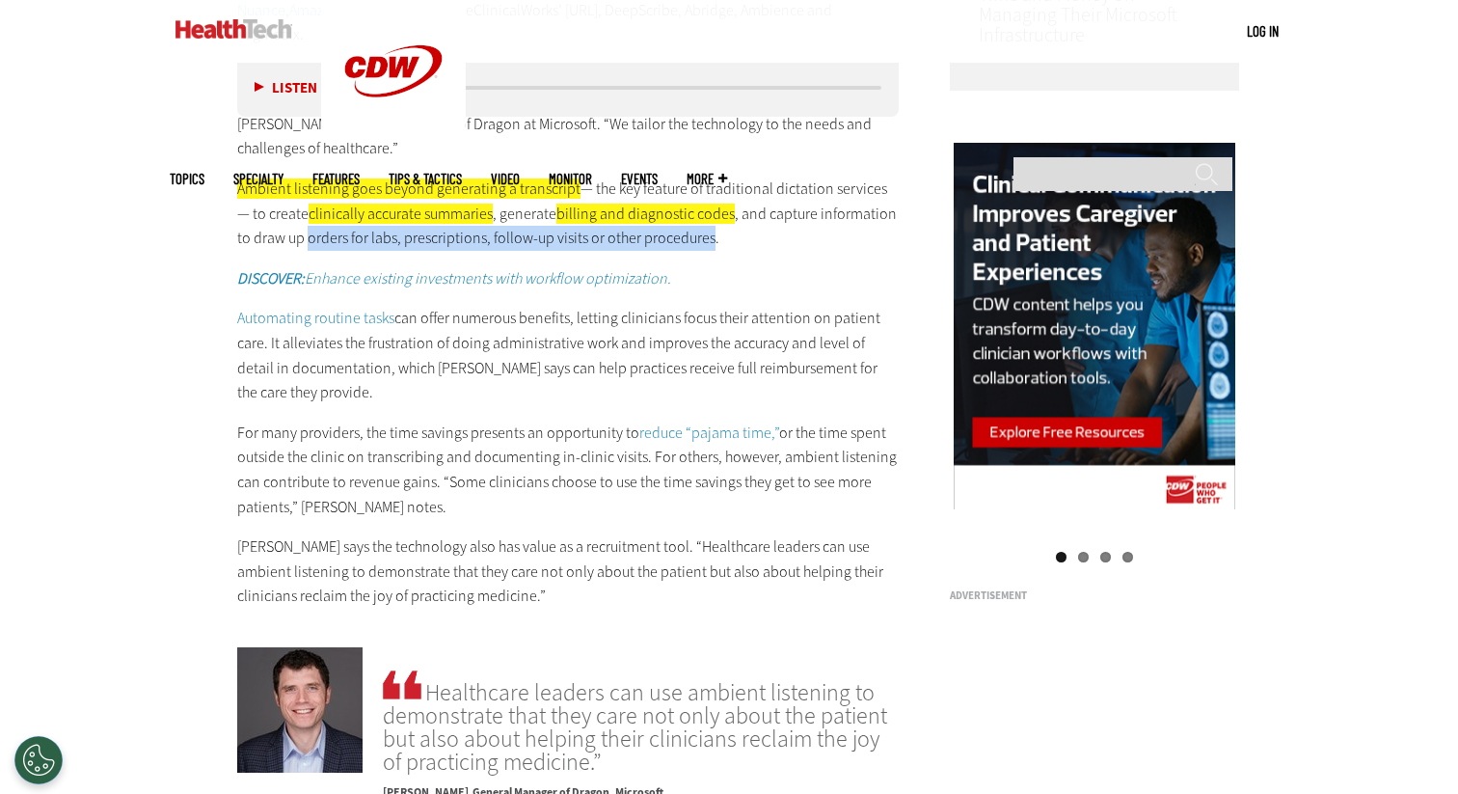
drag, startPoint x: 122, startPoint y: 409, endPoint x: 623, endPoint y: 420, distance: 500.7
click at [623, 251] on p "Ambient listening goes beyond generating a transcript — the key feature of trad…" at bounding box center [568, 214] width 662 height 74
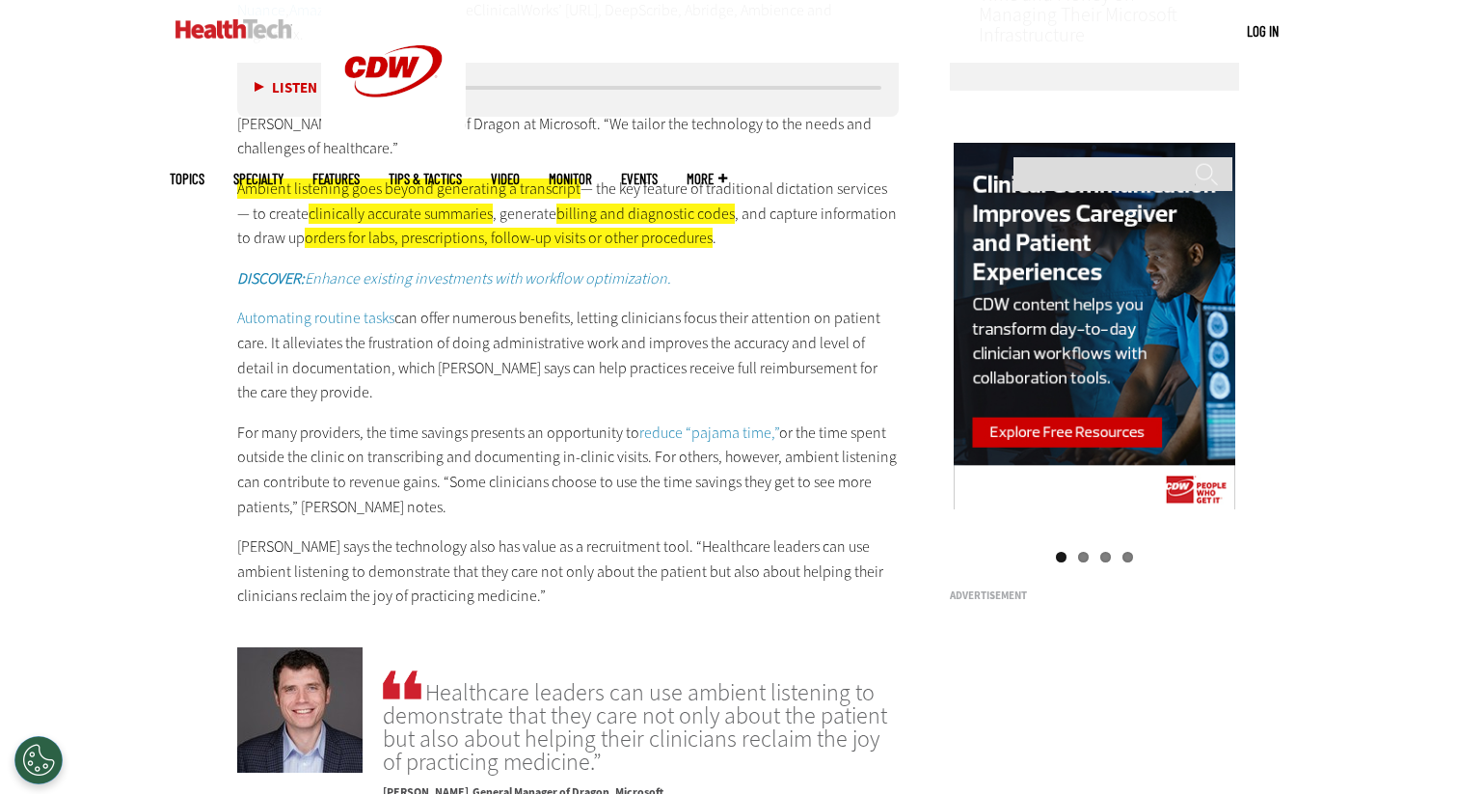
click at [700, 439] on div "What Is Ambient Listening, and How Is It Used In Healthcare? Ambient listening …" at bounding box center [568, 240] width 662 height 738
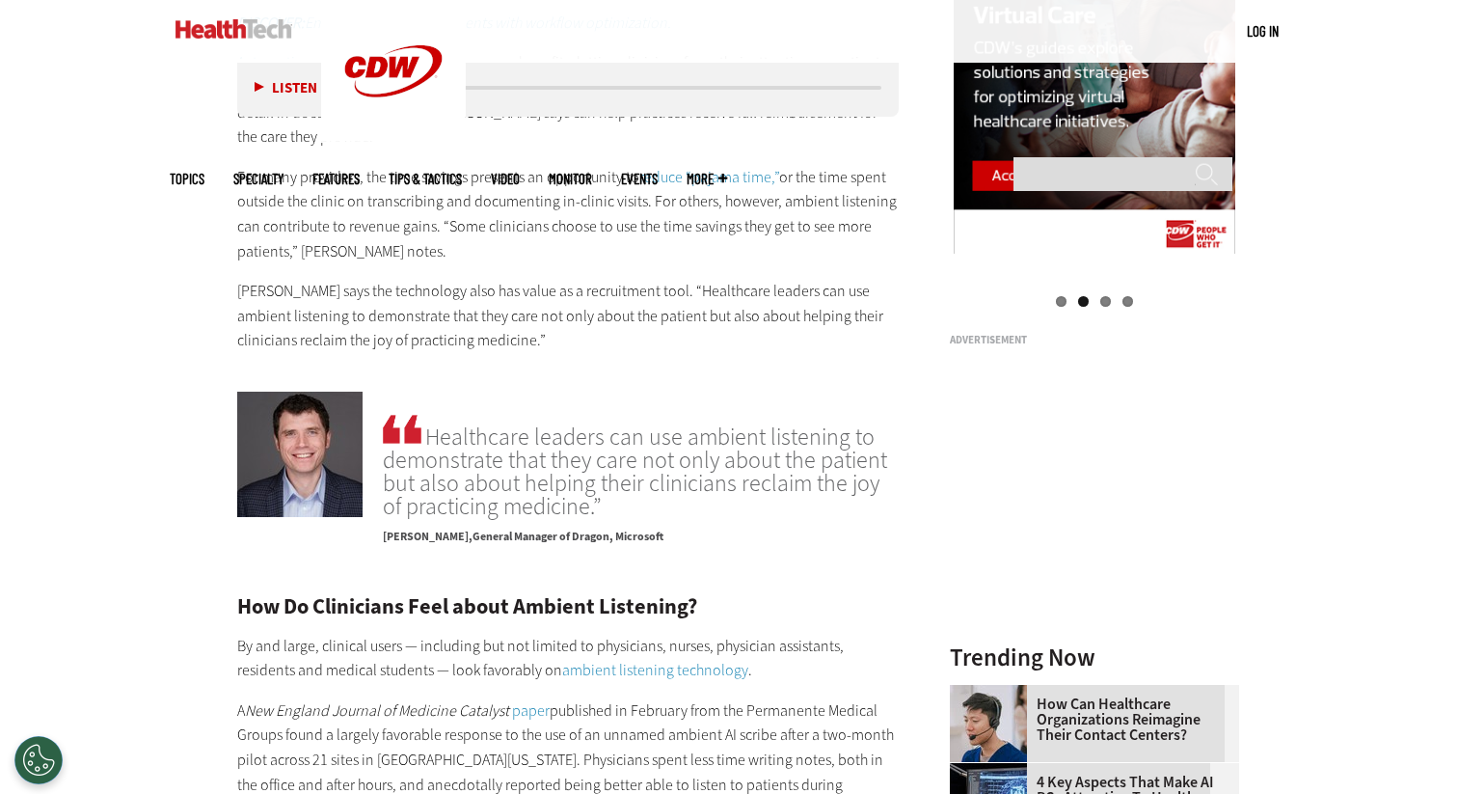
scroll to position [2134, 0]
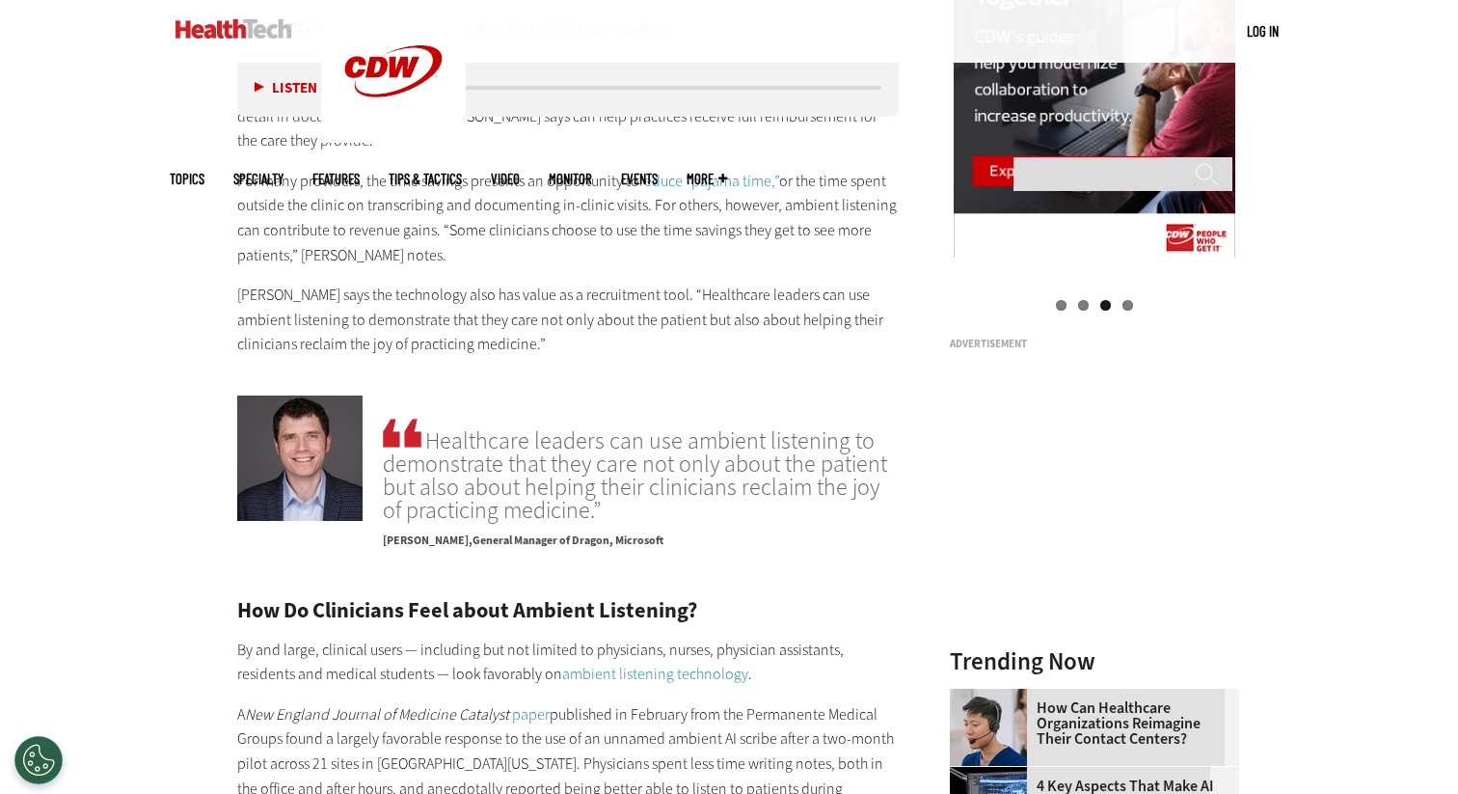
drag, startPoint x: 294, startPoint y: 262, endPoint x: 86, endPoint y: 266, distance: 208.4
click at [199, 266] on article "[DATE] Twitter Facebook LinkedIn Reddit Flipboard Email Digital Workspace Ambie…" at bounding box center [549, 631] width 700 height 4022
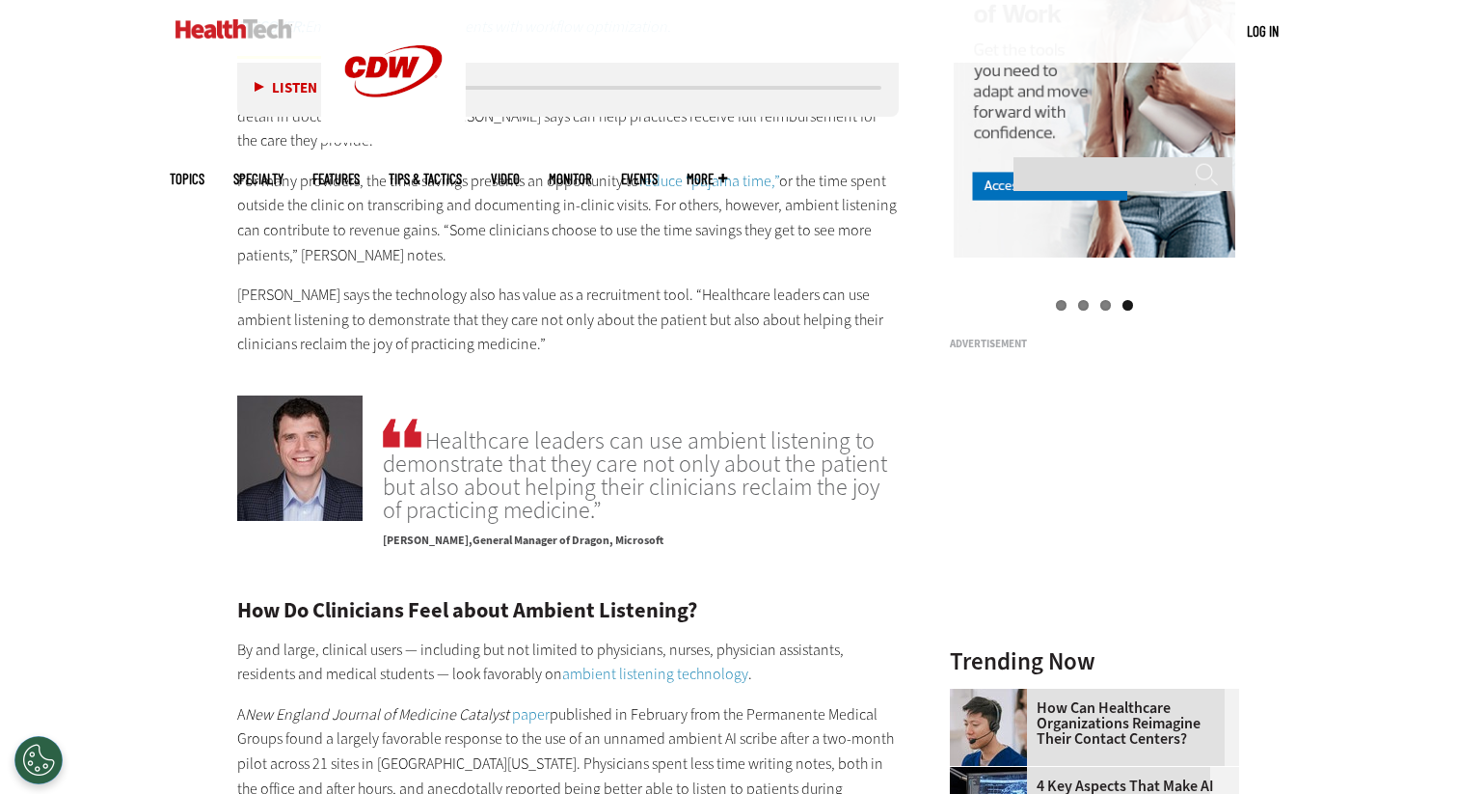
click at [343, 152] on p "Automating routine tasks can offer numerous benefits, letting clinicians focus …" at bounding box center [568, 103] width 662 height 98
click at [429, 152] on p "Automating routine tasks can offer numerous benefits, letting clinicians focus …" at bounding box center [568, 103] width 662 height 98
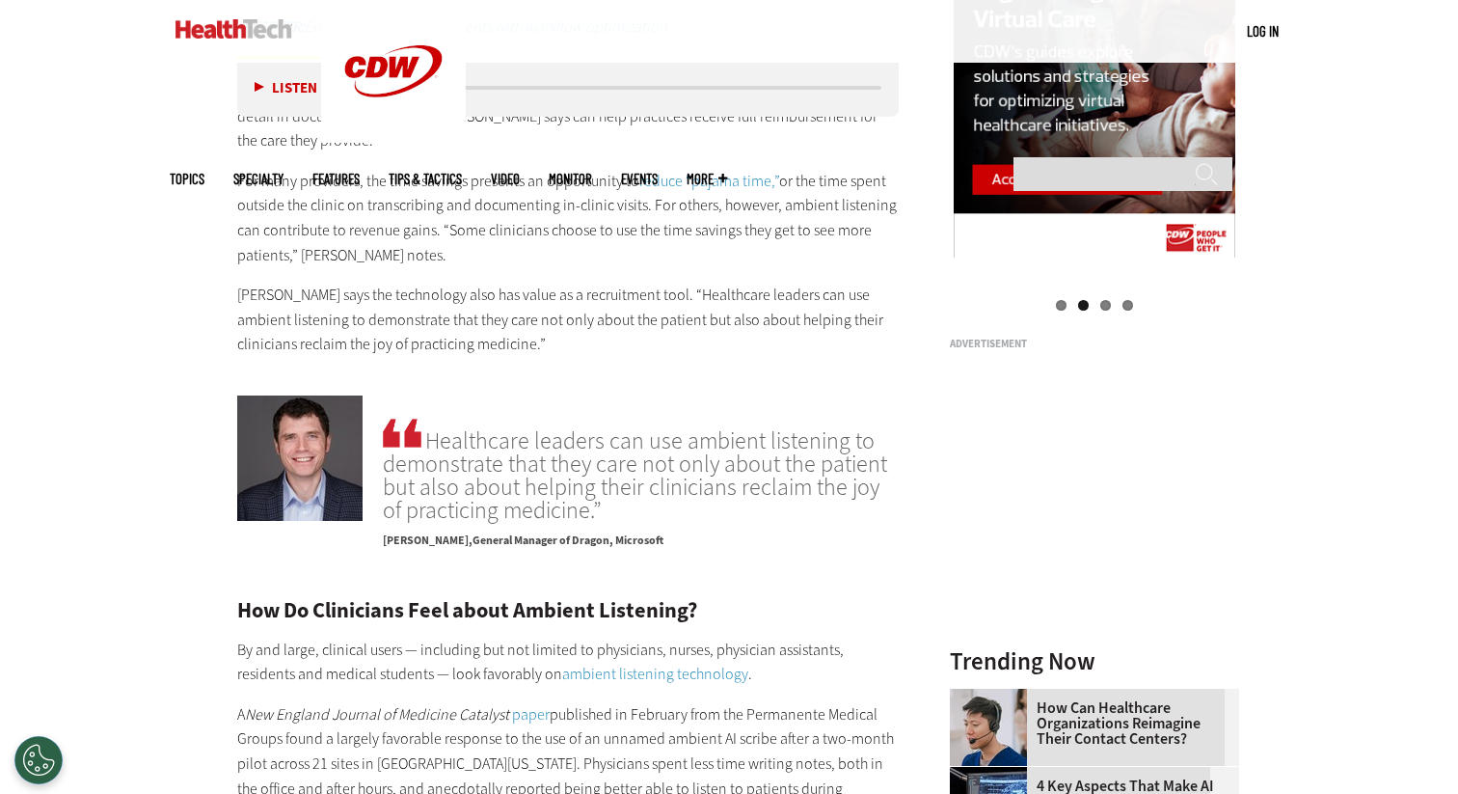
drag, startPoint x: 189, startPoint y: 293, endPoint x: 523, endPoint y: 299, distance: 333.8
click at [523, 152] on p "Automating routine tasks can offer numerous benefits, letting clinicians focus …" at bounding box center [568, 103] width 662 height 98
click at [555, 152] on p "Automating routine tasks can offer numerous benefits, letting clinicians focus …" at bounding box center [568, 103] width 662 height 98
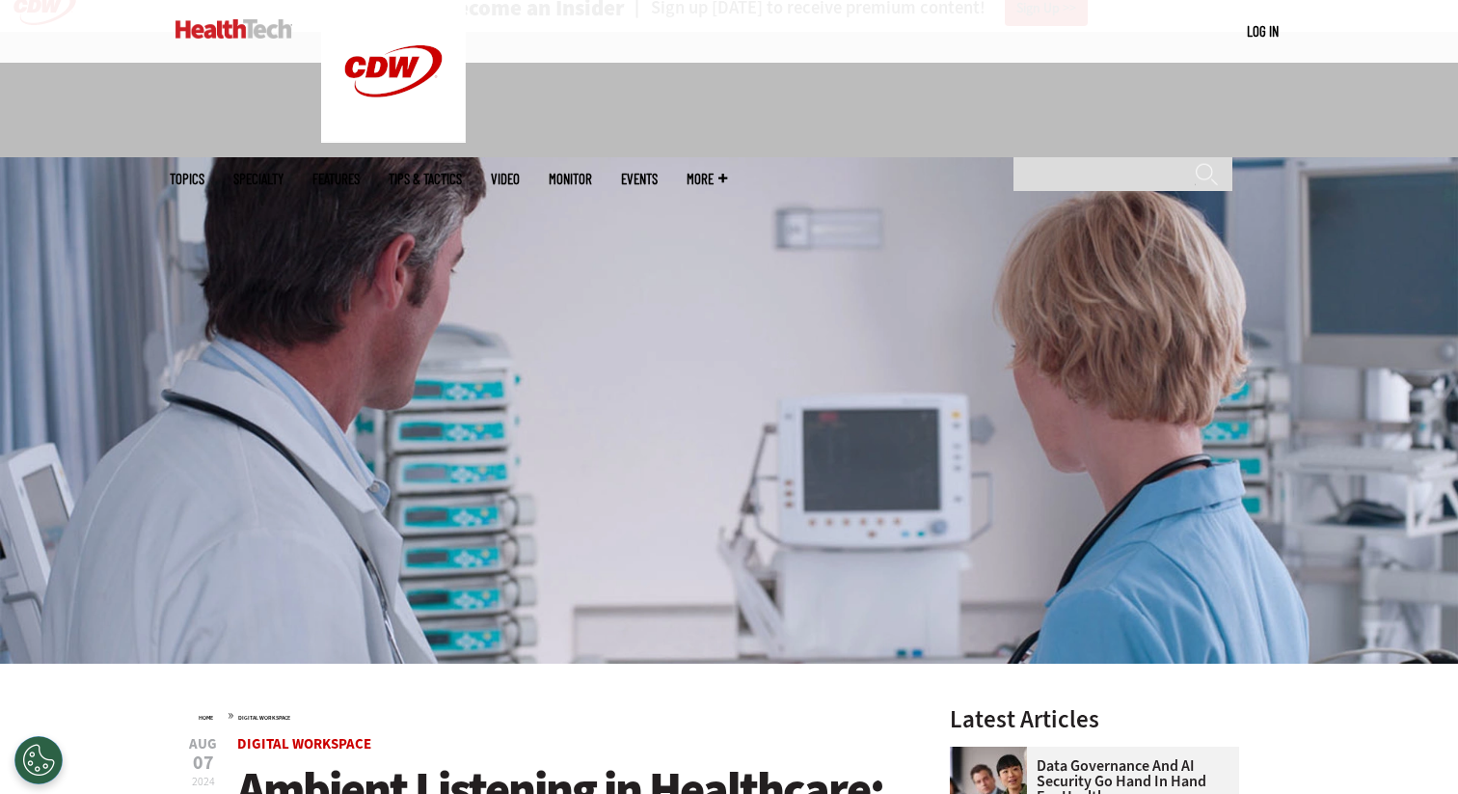
scroll to position [0, 0]
